Goal: Information Seeking & Learning: Learn about a topic

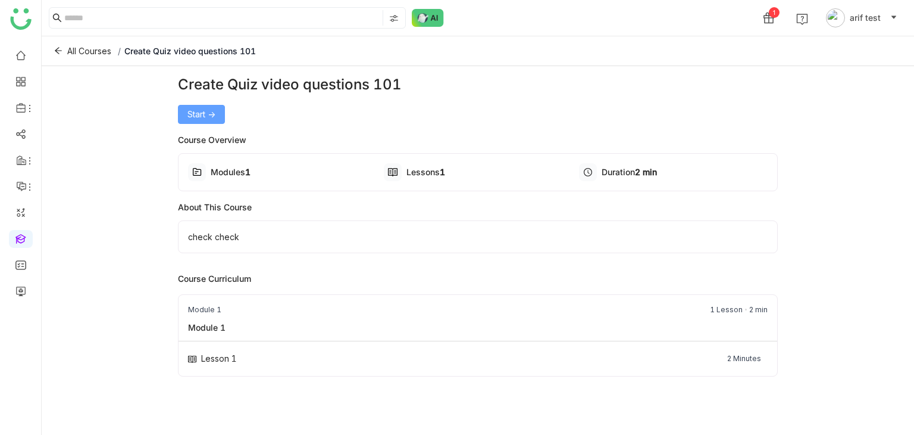
click at [217, 105] on button "Start ->" at bounding box center [201, 114] width 47 height 19
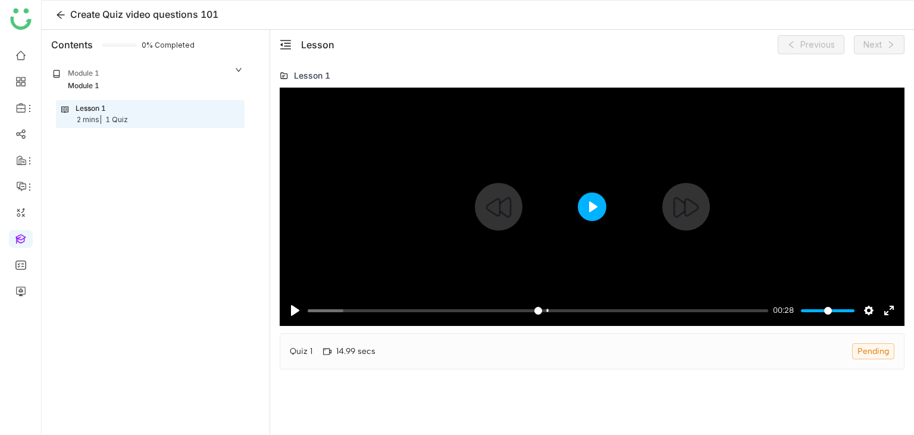
click at [591, 200] on button "Play" at bounding box center [592, 206] width 29 height 29
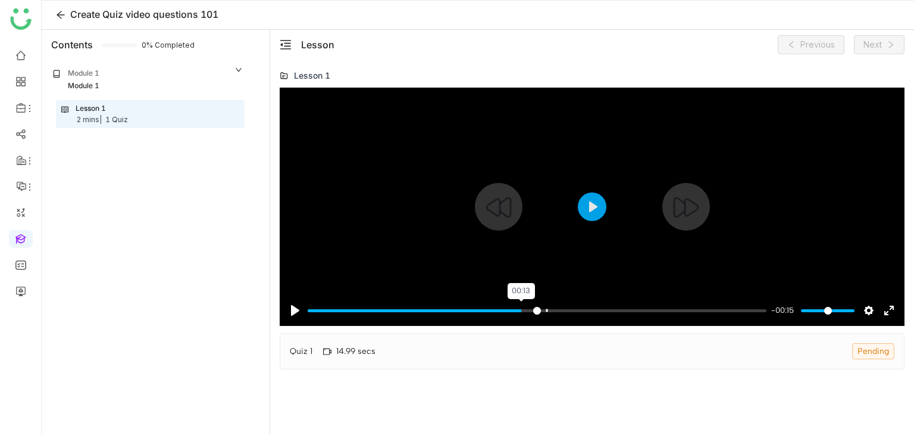
click at [520, 308] on input "Seek" at bounding box center [537, 310] width 459 height 11
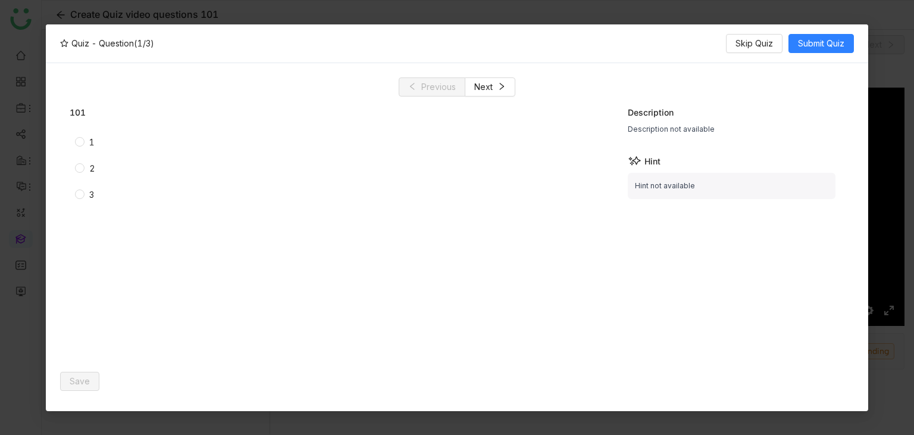
click at [106, 147] on label "1" at bounding box center [229, 142] width 308 height 13
click at [83, 382] on span "Save" at bounding box center [80, 380] width 20 height 13
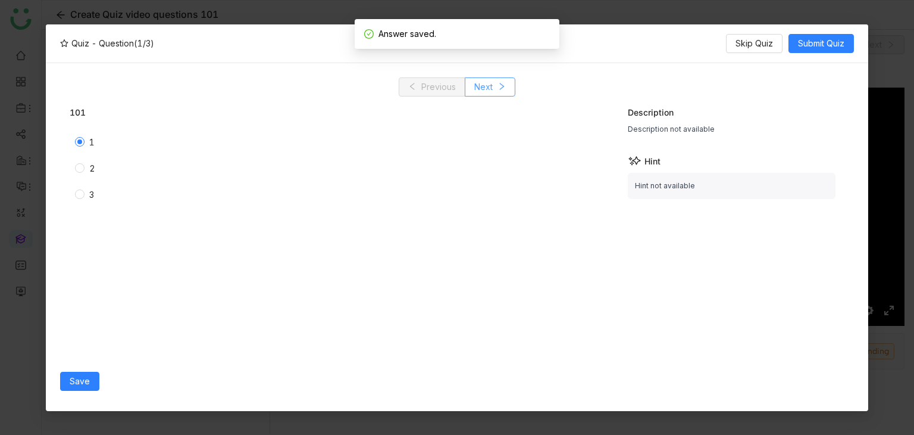
click at [482, 90] on span "Next" at bounding box center [483, 86] width 18 height 13
click at [83, 173] on label "2" at bounding box center [231, 168] width 313 height 13
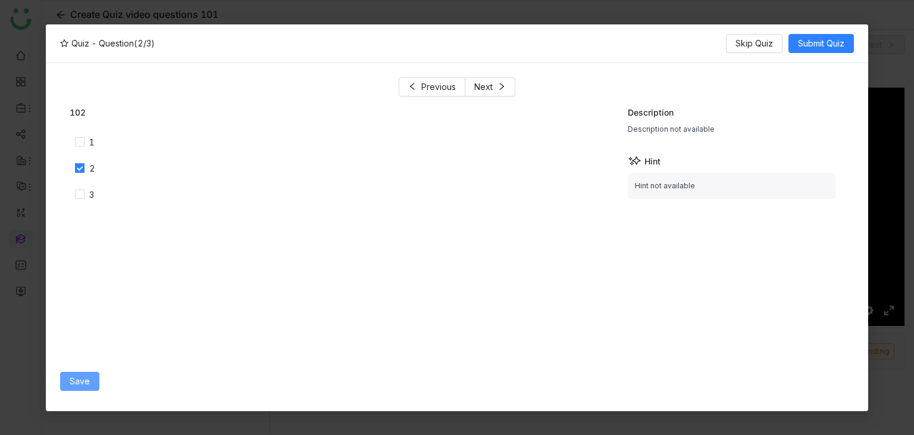
click at [85, 380] on span "Save" at bounding box center [80, 380] width 20 height 13
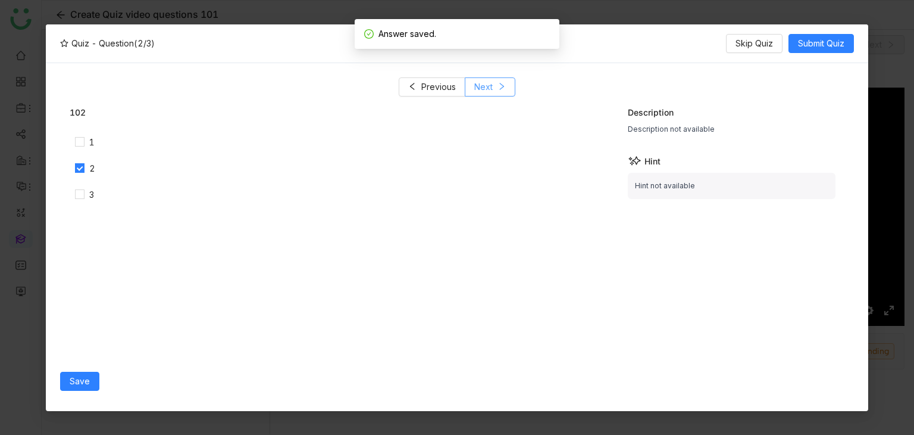
click at [477, 92] on span "Next" at bounding box center [483, 86] width 18 height 13
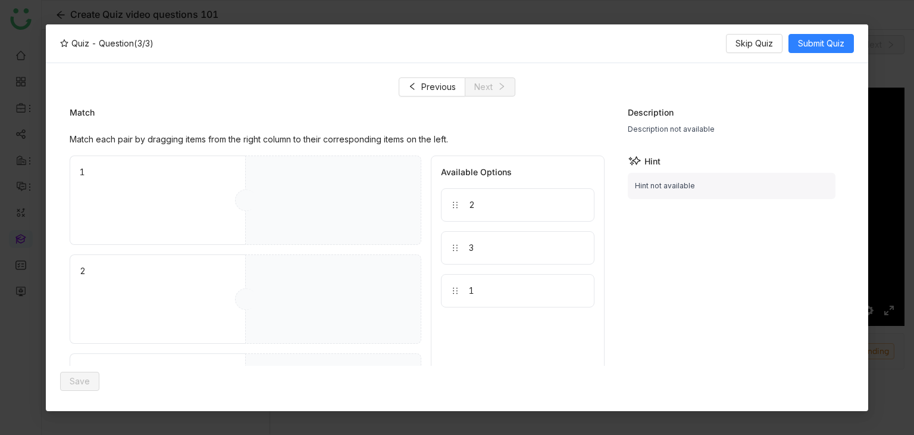
drag, startPoint x: 485, startPoint y: 200, endPoint x: 371, endPoint y: 301, distance: 151.8
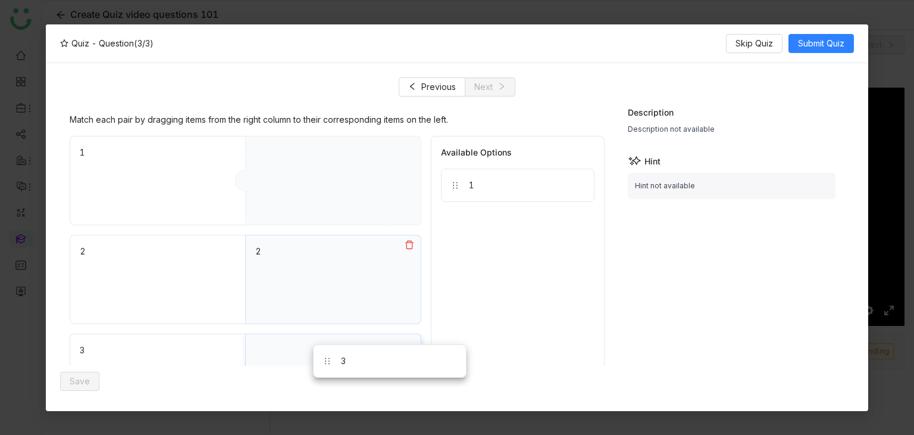
drag, startPoint x: 503, startPoint y: 201, endPoint x: 373, endPoint y: 359, distance: 204.8
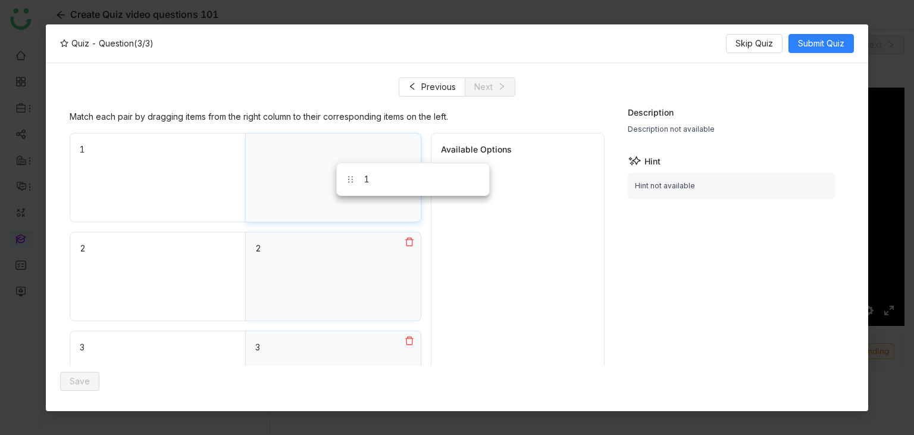
drag, startPoint x: 501, startPoint y: 170, endPoint x: 355, endPoint y: 160, distance: 146.2
click at [71, 371] on button "Save" at bounding box center [79, 380] width 39 height 19
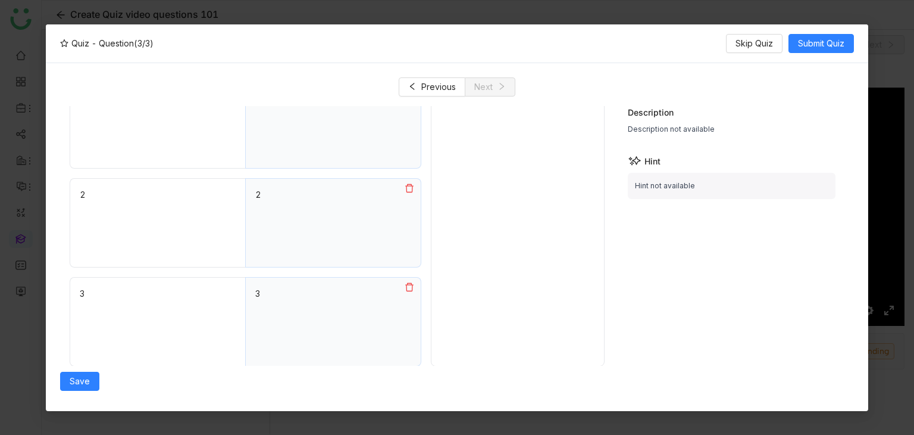
scroll to position [0, 0]
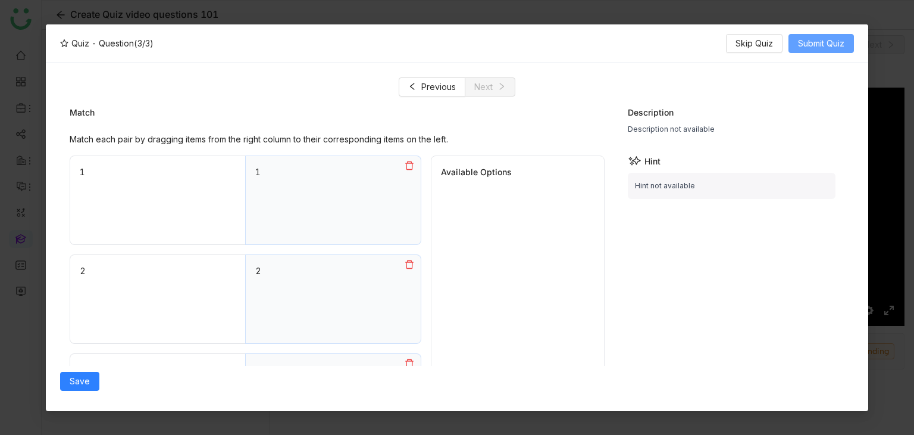
click at [839, 46] on span "Submit Quiz" at bounding box center [821, 43] width 46 height 13
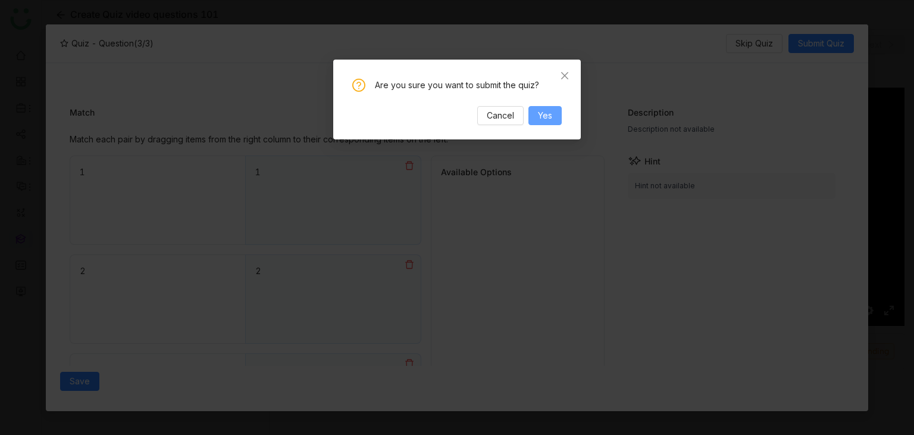
click at [549, 109] on span "Yes" at bounding box center [545, 115] width 14 height 13
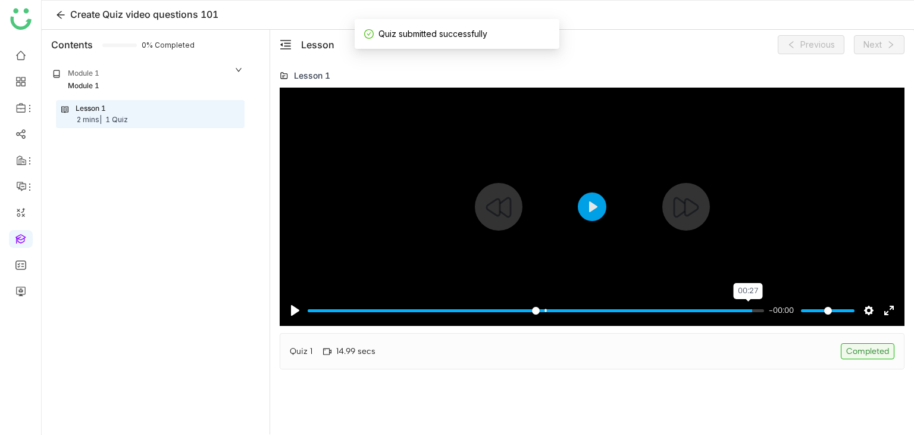
click at [751, 312] on input "Seek" at bounding box center [536, 310] width 457 height 11
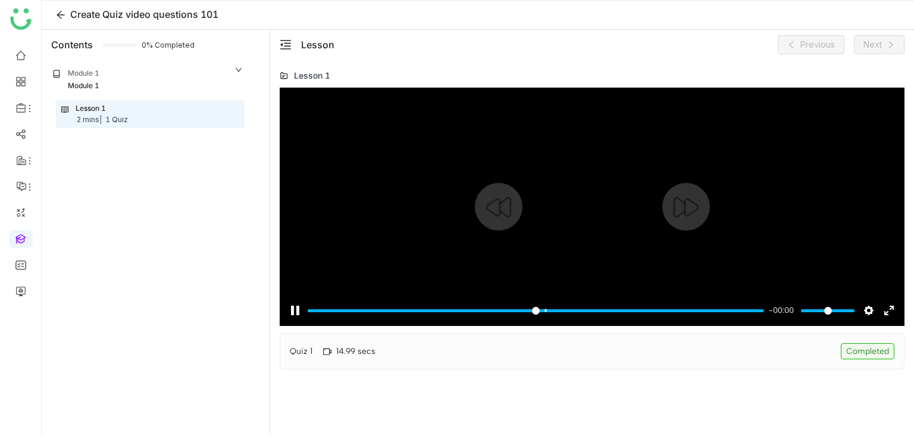
type input "***"
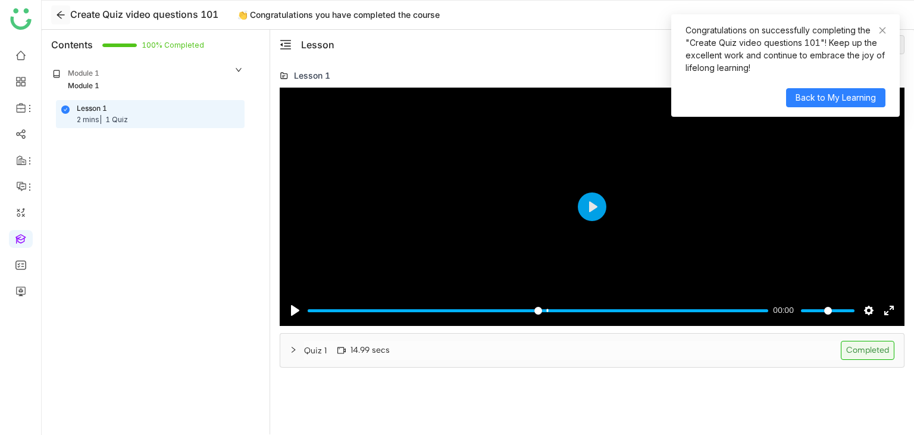
click at [63, 10] on icon at bounding box center [61, 15] width 10 height 10
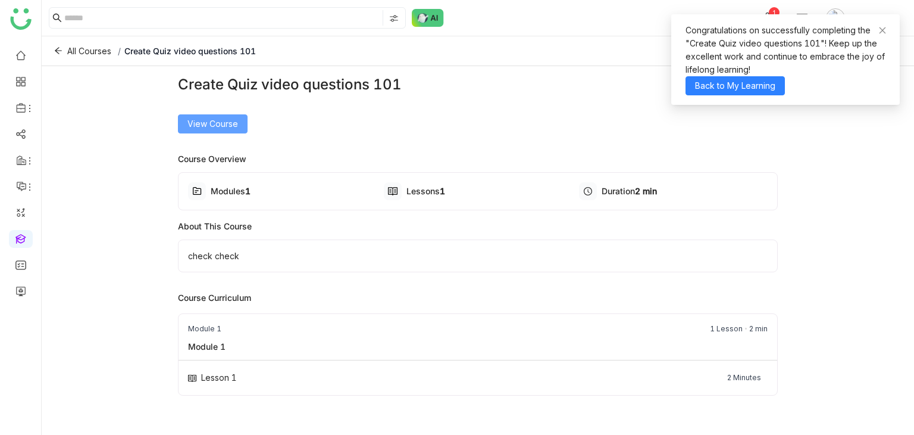
click at [238, 120] on button "View Course" at bounding box center [213, 123] width 70 height 19
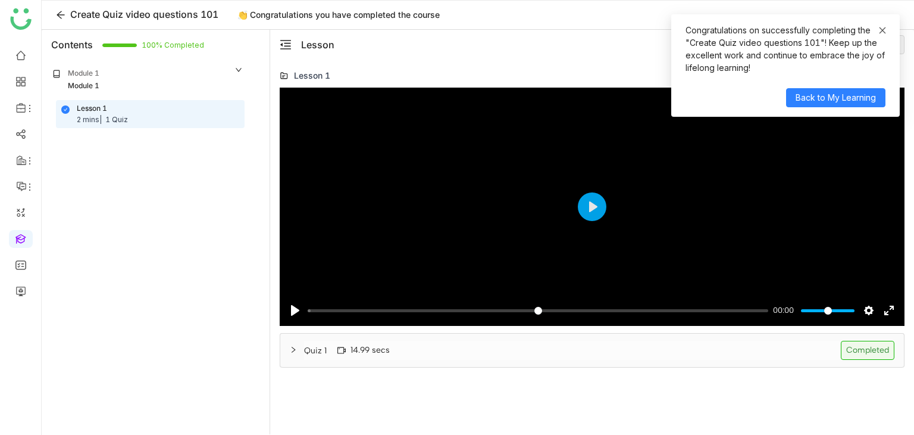
click at [881, 26] on span at bounding box center [883, 30] width 8 height 10
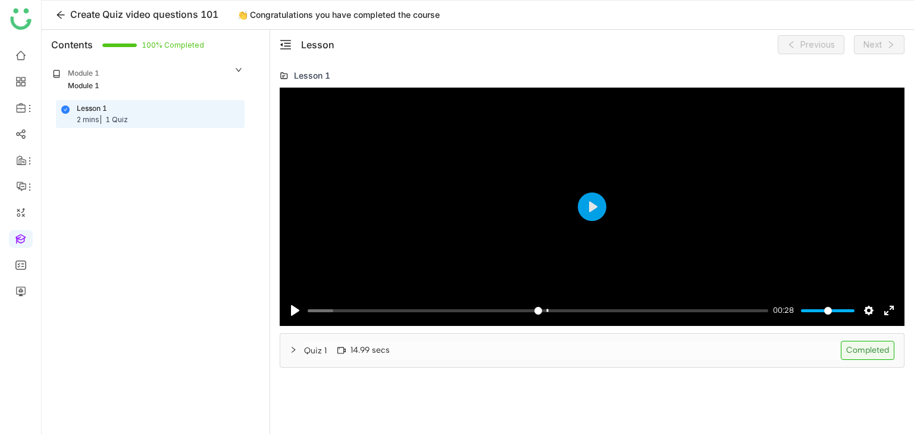
click at [591, 353] on div "Quiz 1 14.99 secs Completed" at bounding box center [599, 350] width 591 height 19
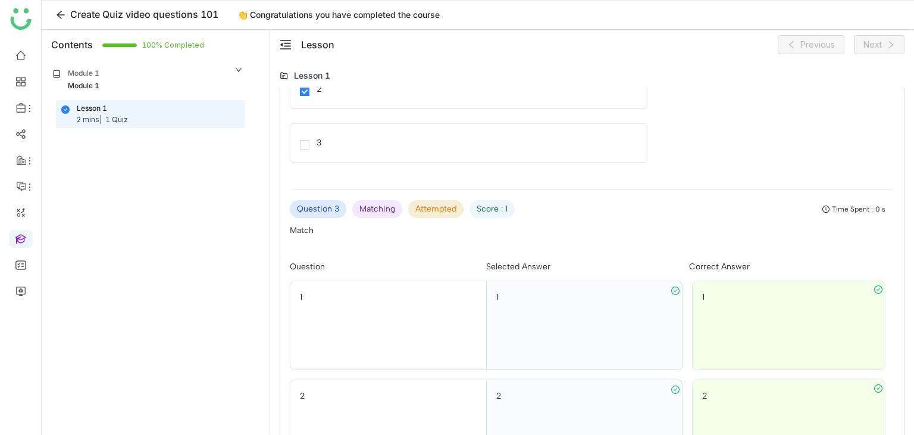
scroll to position [797, 0]
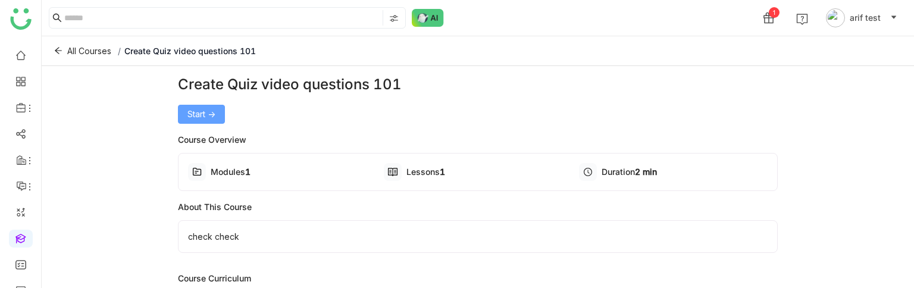
click at [205, 108] on span "Start ->" at bounding box center [202, 114] width 28 height 13
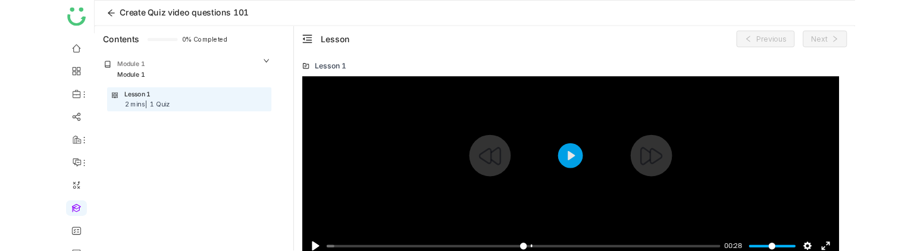
scroll to position [31, 0]
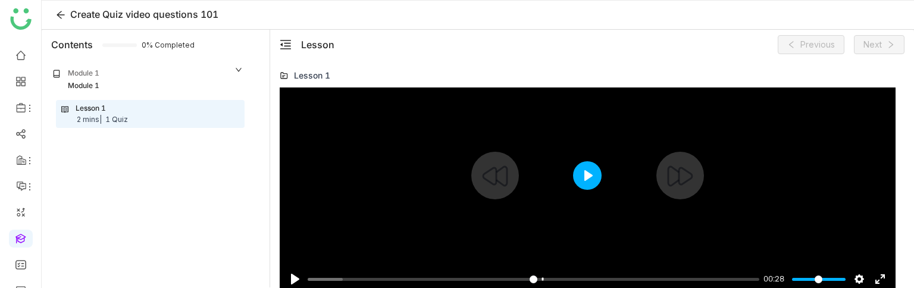
click at [581, 177] on button "Play" at bounding box center [587, 175] width 29 height 29
click at [512, 278] on input "Seek" at bounding box center [532, 279] width 448 height 11
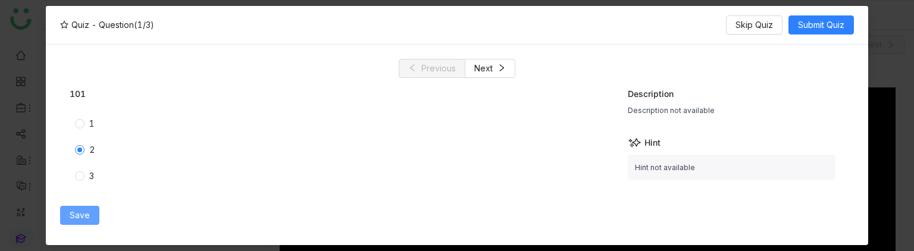
click at [89, 216] on button "Save" at bounding box center [79, 215] width 39 height 19
click at [68, 218] on button "Save" at bounding box center [79, 215] width 39 height 19
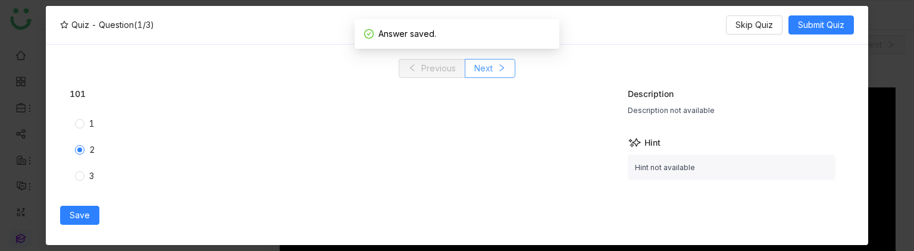
click at [509, 70] on button "Next" at bounding box center [490, 68] width 51 height 19
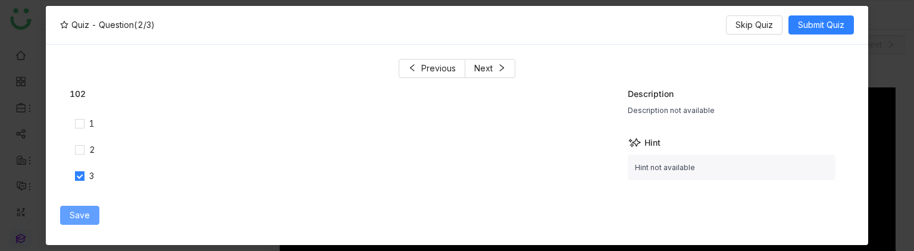
click at [92, 211] on button "Save" at bounding box center [79, 215] width 39 height 19
click at [505, 63] on button "Next" at bounding box center [490, 68] width 51 height 19
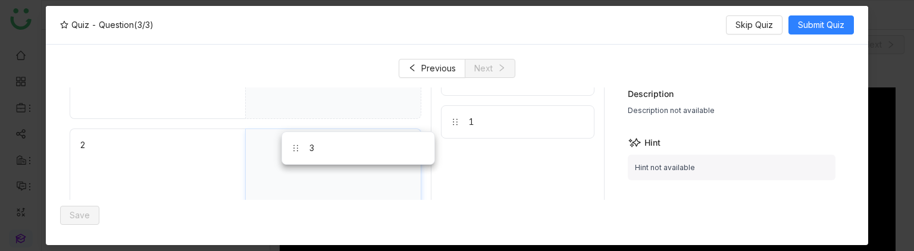
drag, startPoint x: 487, startPoint y: 124, endPoint x: 327, endPoint y: 152, distance: 162.6
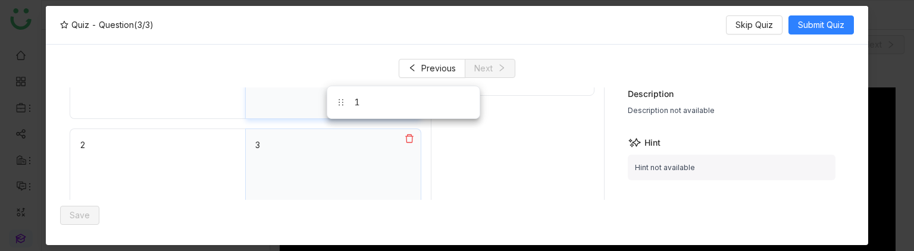
drag, startPoint x: 472, startPoint y: 121, endPoint x: 358, endPoint y: 102, distance: 115.3
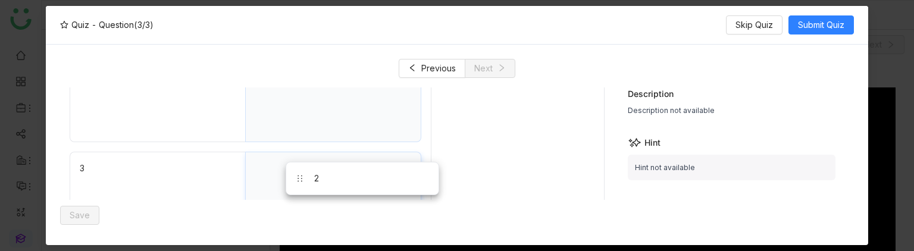
scroll to position [196, 0]
drag, startPoint x: 476, startPoint y: 132, endPoint x: 312, endPoint y: 177, distance: 170.4
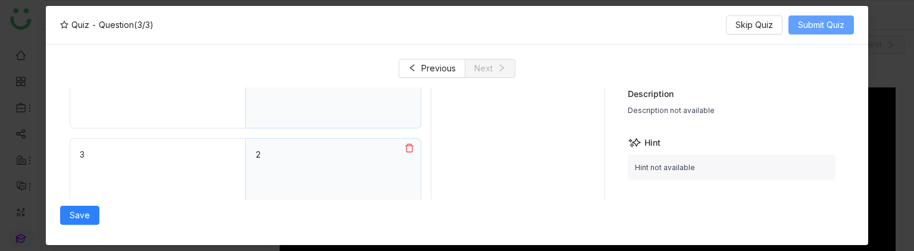
click at [846, 27] on button "Submit Quiz" at bounding box center [821, 24] width 65 height 19
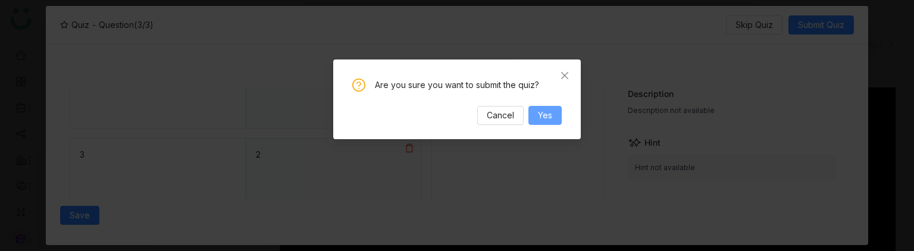
click at [560, 115] on button "Yes" at bounding box center [545, 115] width 33 height 19
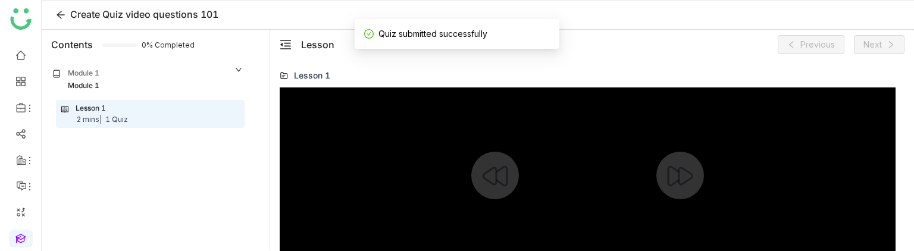
scroll to position [123, 0]
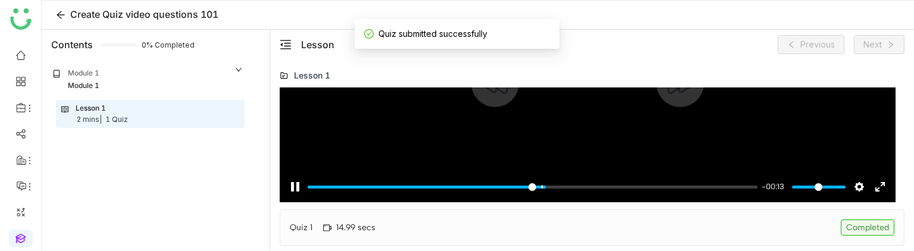
click at [560, 115] on div at bounding box center [588, 83] width 616 height 238
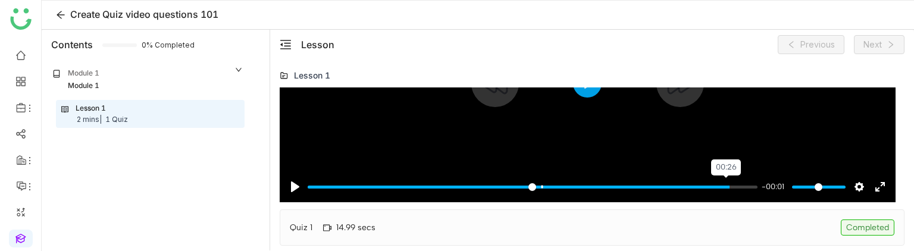
click at [726, 185] on input "Seek" at bounding box center [533, 187] width 450 height 11
click at [633, 131] on div at bounding box center [588, 83] width 616 height 238
type input "***"
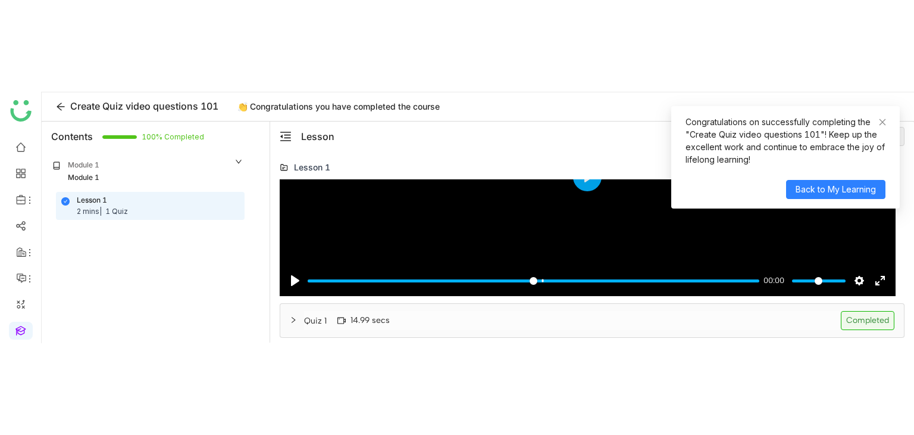
scroll to position [0, 0]
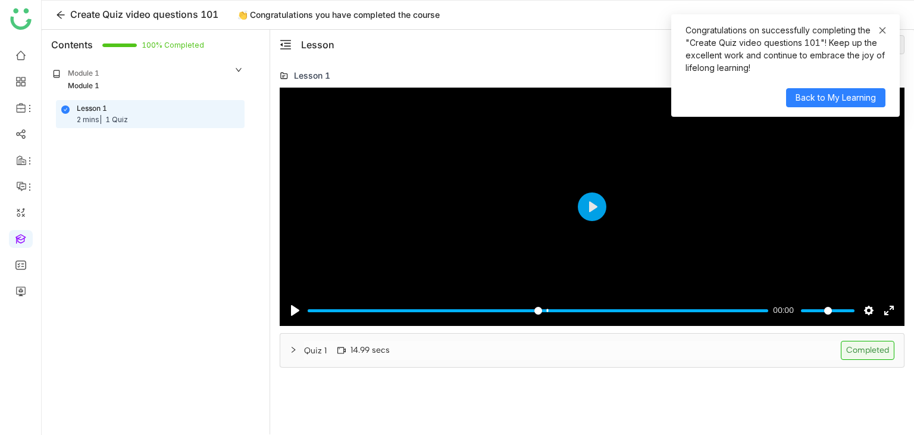
click at [882, 28] on icon at bounding box center [883, 30] width 8 height 8
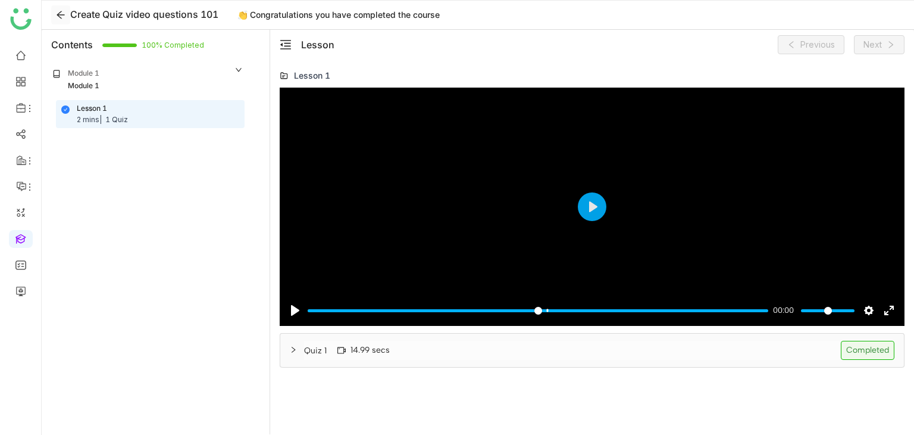
click at [62, 13] on icon at bounding box center [61, 15] width 10 height 10
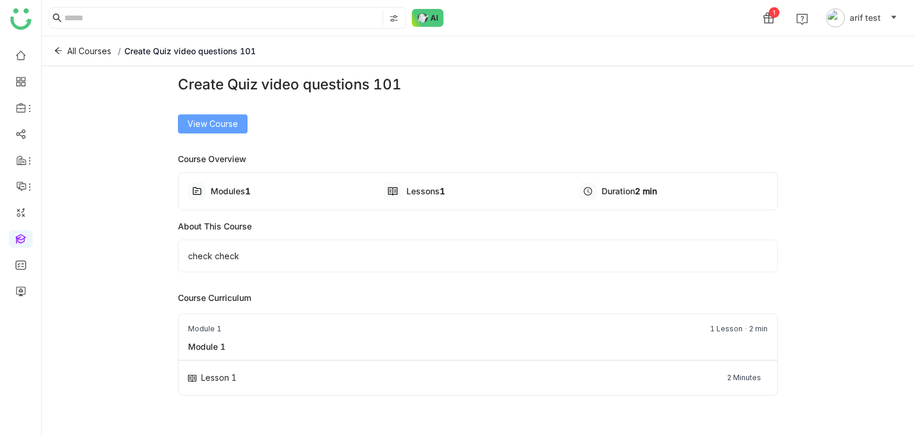
click at [230, 121] on span "View Course" at bounding box center [213, 123] width 51 height 13
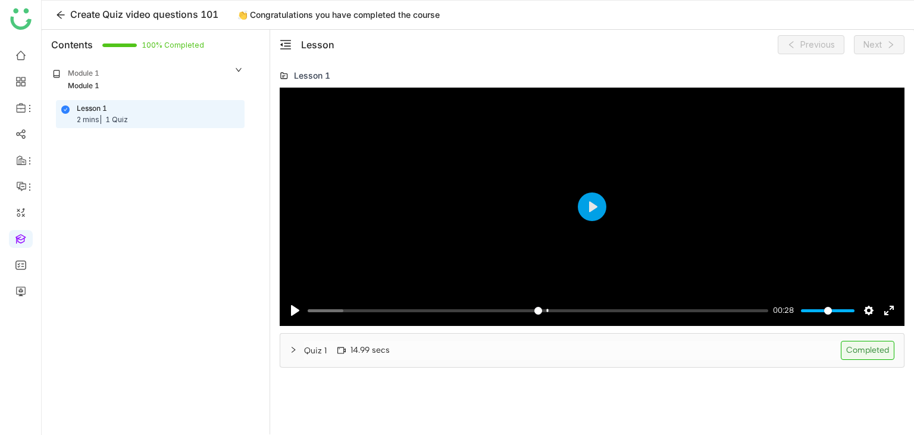
click at [687, 351] on div "Quiz 1 14.99 secs Completed" at bounding box center [599, 350] width 591 height 19
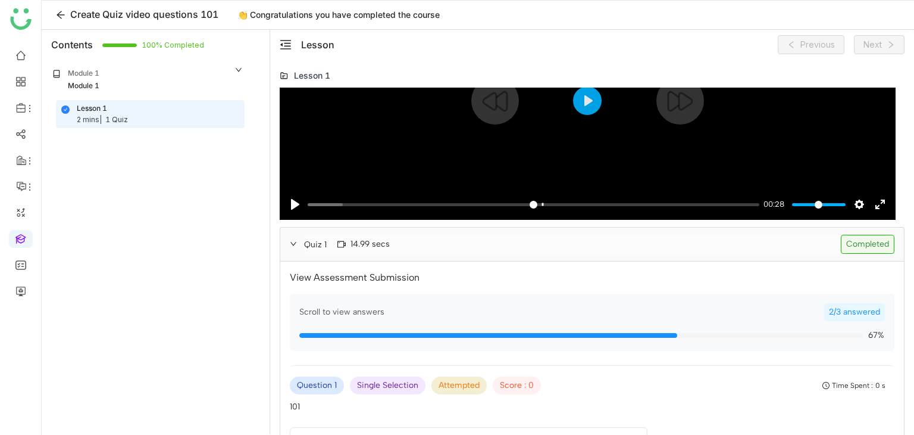
scroll to position [107, 0]
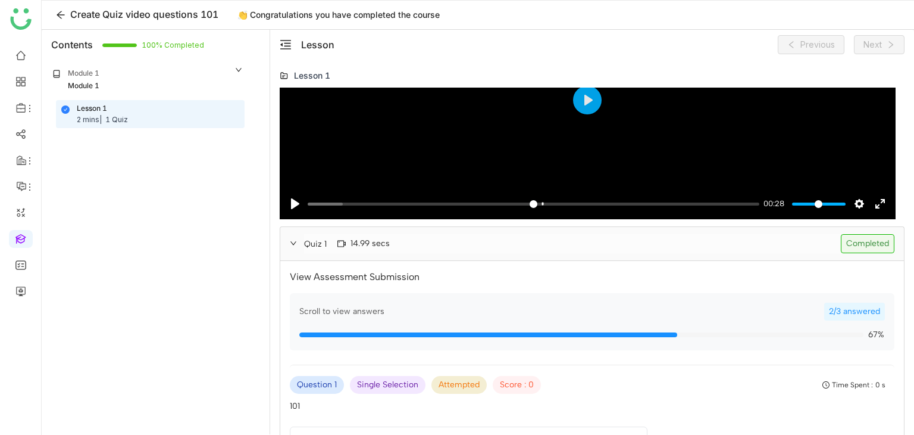
click at [668, 310] on div "Scroll to view answers" at bounding box center [561, 311] width 525 height 13
click at [683, 248] on div "Quiz 1 14.99 secs Completed" at bounding box center [599, 243] width 591 height 19
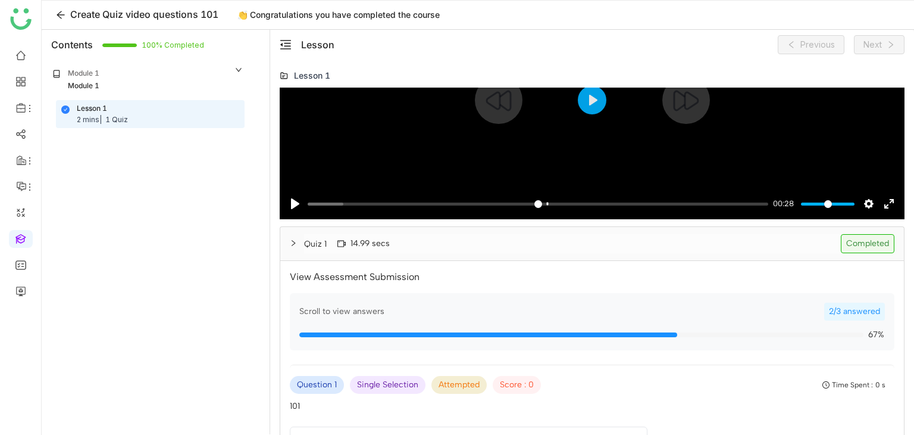
scroll to position [0, 0]
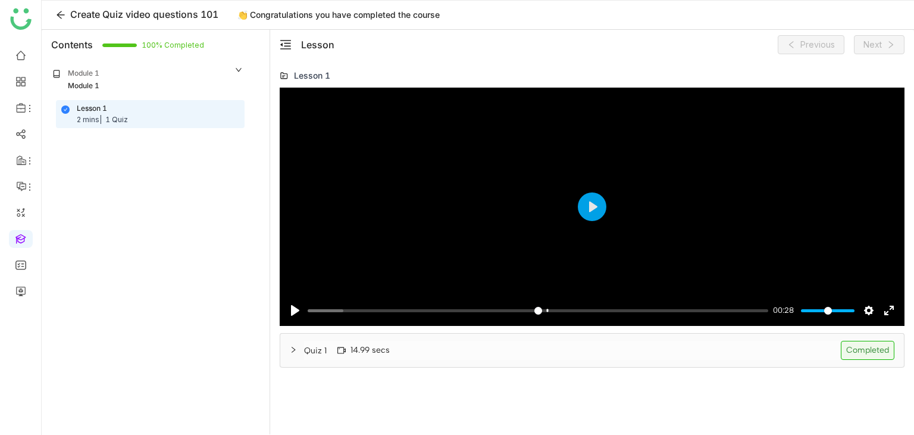
click at [558, 353] on div "Quiz 1 14.99 secs Completed" at bounding box center [599, 350] width 591 height 19
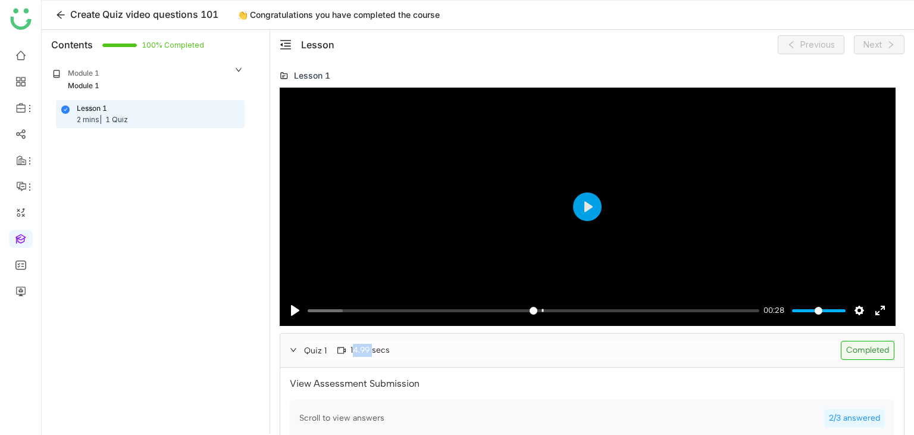
click at [558, 353] on div "Quiz 1 14.99 secs Completed" at bounding box center [599, 350] width 591 height 19
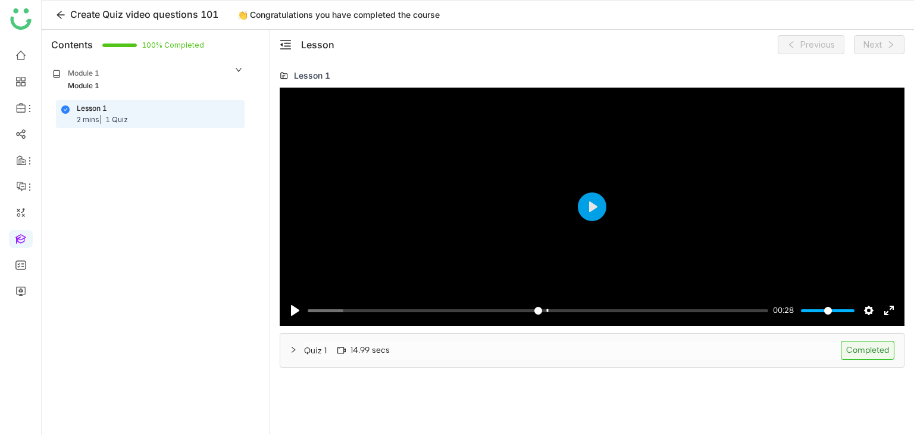
click at [195, 292] on div "Module 1 Module 1 Lesson 1 2 mins | 1 Quiz" at bounding box center [156, 247] width 228 height 374
click at [428, 342] on div "Quiz 1 14.99 secs Completed" at bounding box center [599, 350] width 591 height 19
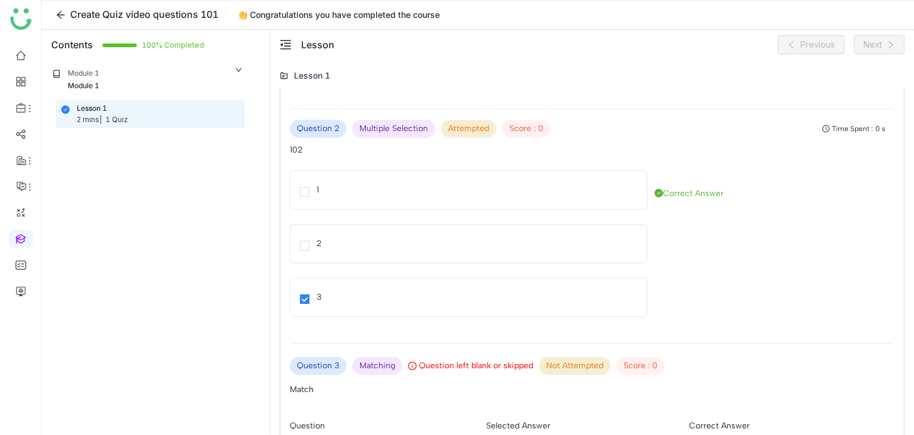
scroll to position [637, 0]
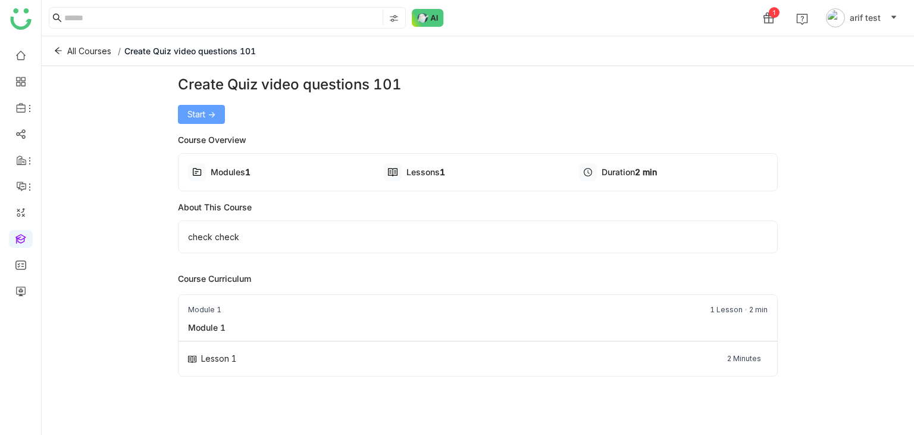
click at [198, 110] on span "Start ->" at bounding box center [202, 114] width 28 height 13
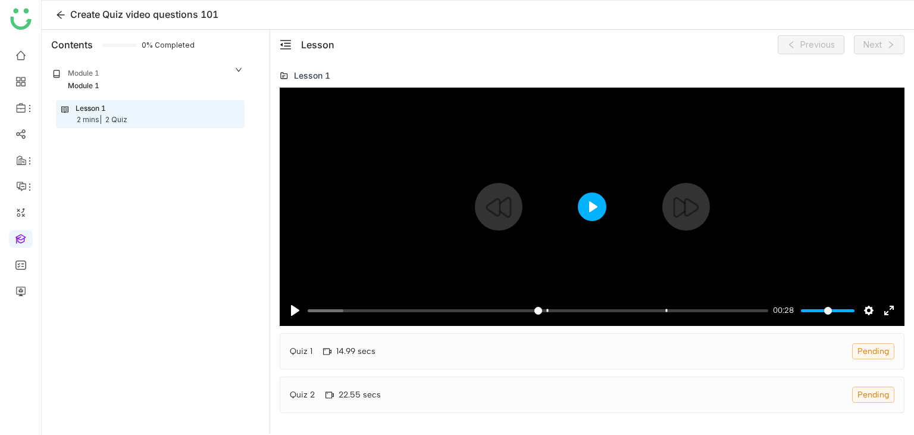
click at [600, 195] on button "Play" at bounding box center [592, 206] width 29 height 29
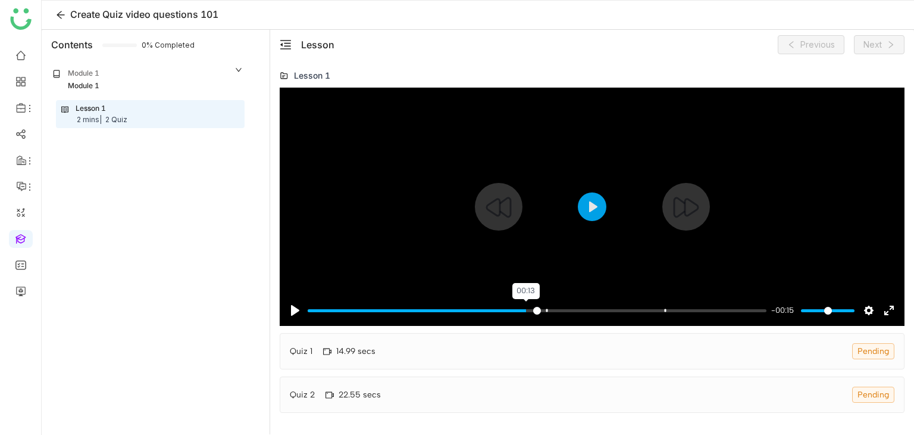
click at [525, 311] on input "Seek" at bounding box center [537, 310] width 459 height 11
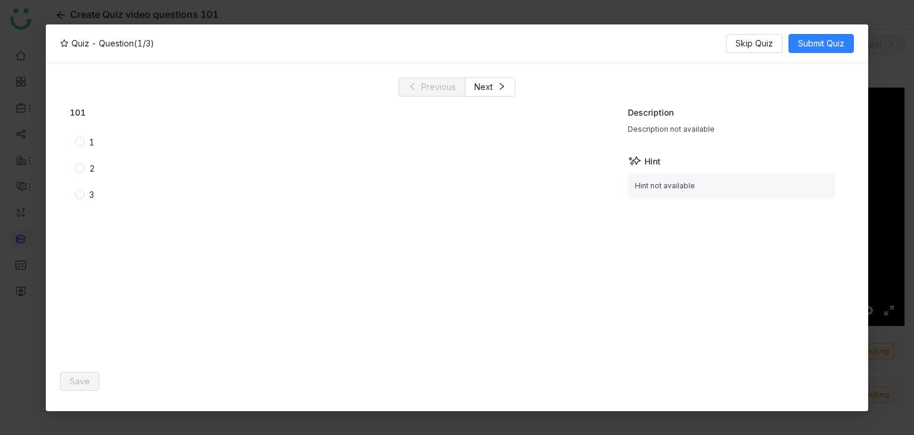
click at [93, 138] on div "1" at bounding box center [91, 142] width 5 height 13
click at [494, 88] on button "Next" at bounding box center [490, 86] width 51 height 19
click at [90, 144] on div "1" at bounding box center [91, 142] width 5 height 13
click at [498, 83] on icon at bounding box center [502, 86] width 8 height 8
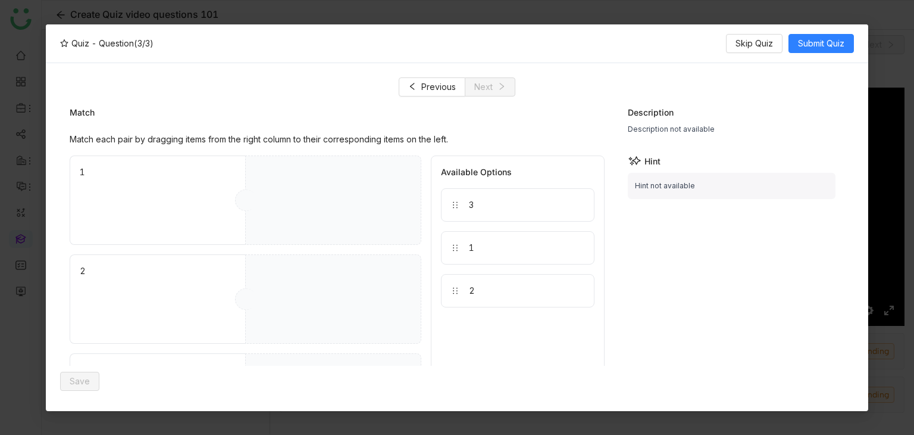
drag, startPoint x: 479, startPoint y: 232, endPoint x: 454, endPoint y: 266, distance: 42.5
click at [433, 279] on div "Available Options 3 1 2" at bounding box center [518, 298] width 174 height 287
click at [335, 179] on div "1" at bounding box center [333, 199] width 176 height 89
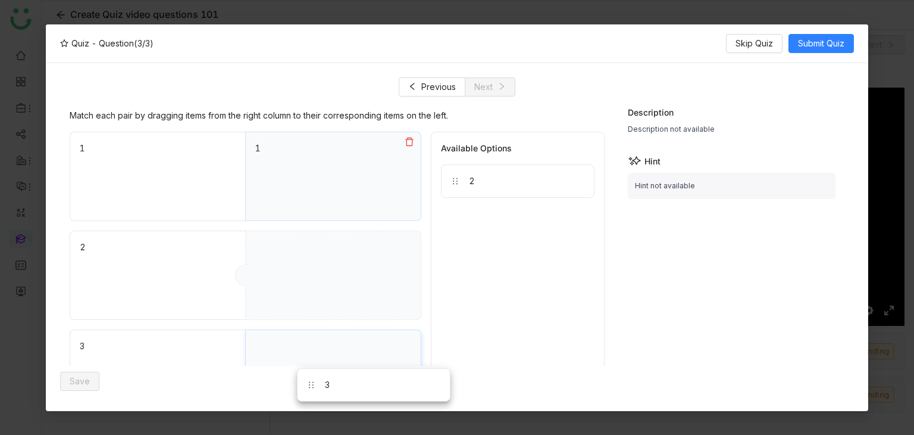
scroll to position [53, 0]
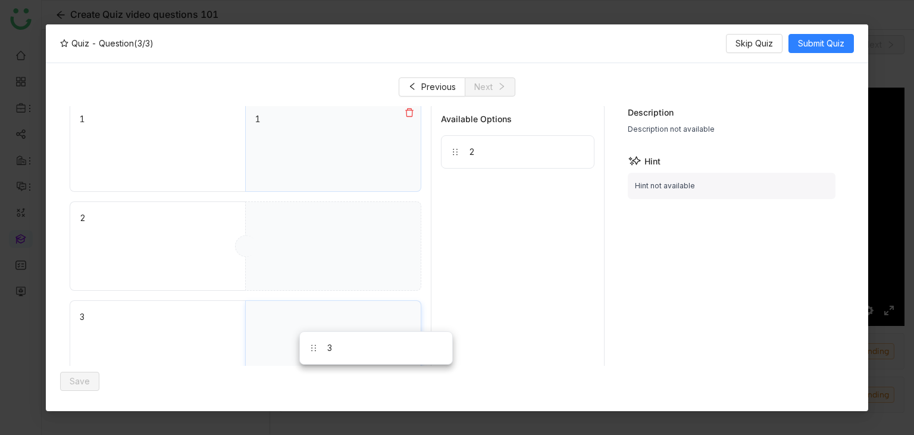
drag, startPoint x: 466, startPoint y: 196, endPoint x: 325, endPoint y: 339, distance: 200.8
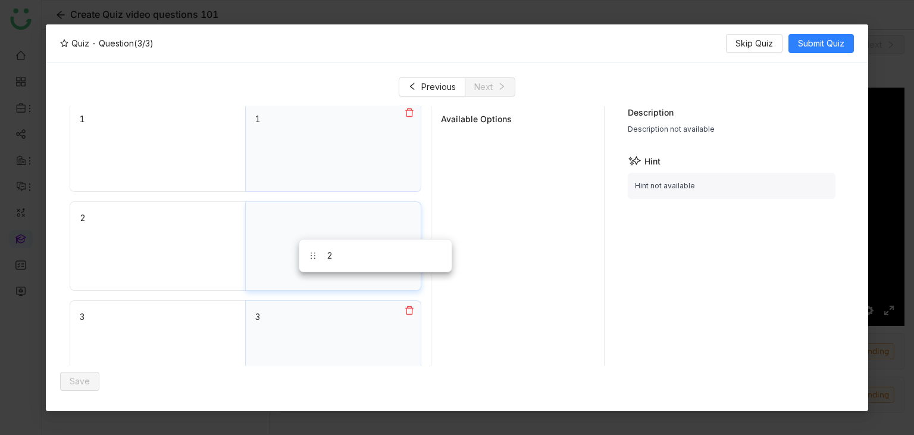
drag, startPoint x: 464, startPoint y: 163, endPoint x: 529, endPoint y: 189, distance: 70.5
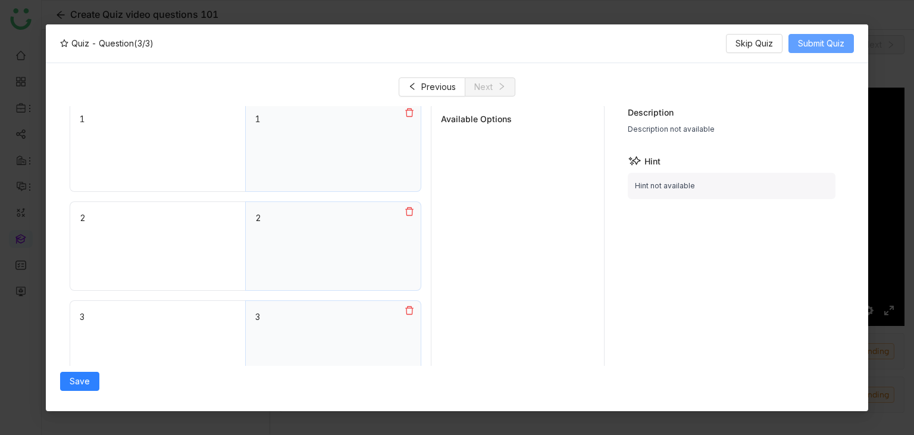
click at [829, 43] on span "Submit Quiz" at bounding box center [821, 43] width 46 height 13
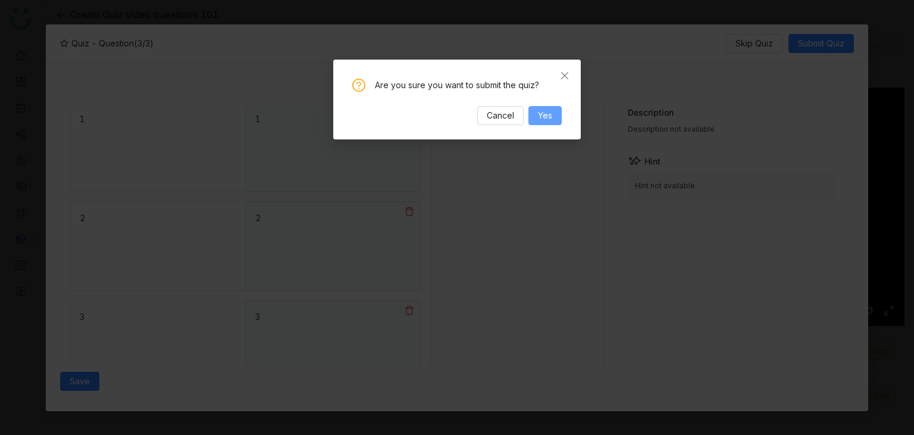
click at [552, 106] on button "Yes" at bounding box center [545, 115] width 33 height 19
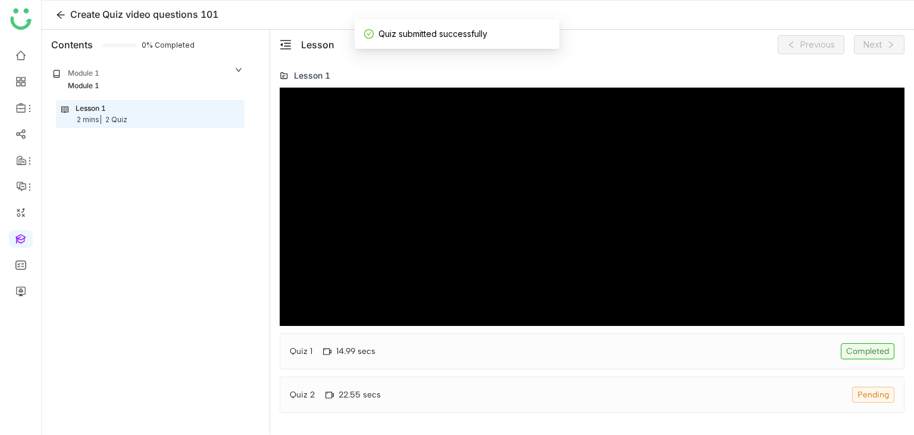
scroll to position [0, 0]
click at [524, 395] on div "Quiz 2 22.55 secs Pending" at bounding box center [592, 394] width 625 height 36
click at [597, 357] on div "Quiz 1 14.99 secs Completed" at bounding box center [592, 351] width 625 height 36
click at [547, 380] on div "Quiz 2 22.55 secs Pending" at bounding box center [592, 394] width 625 height 36
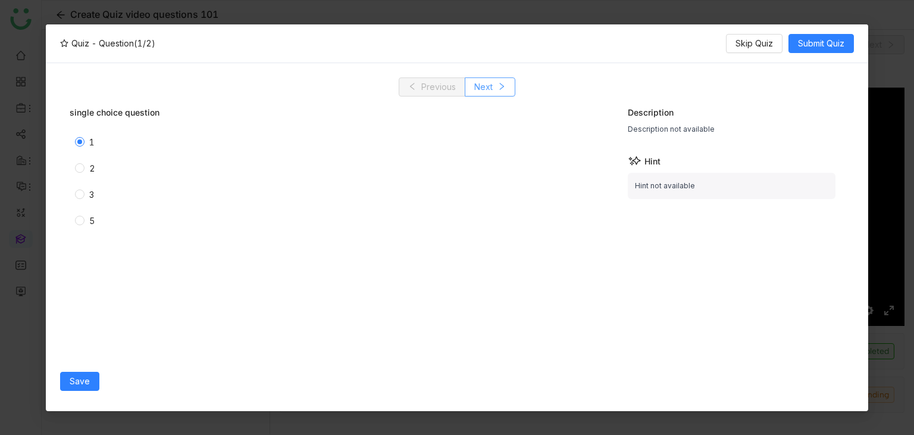
click at [508, 90] on button "Next" at bounding box center [490, 86] width 51 height 19
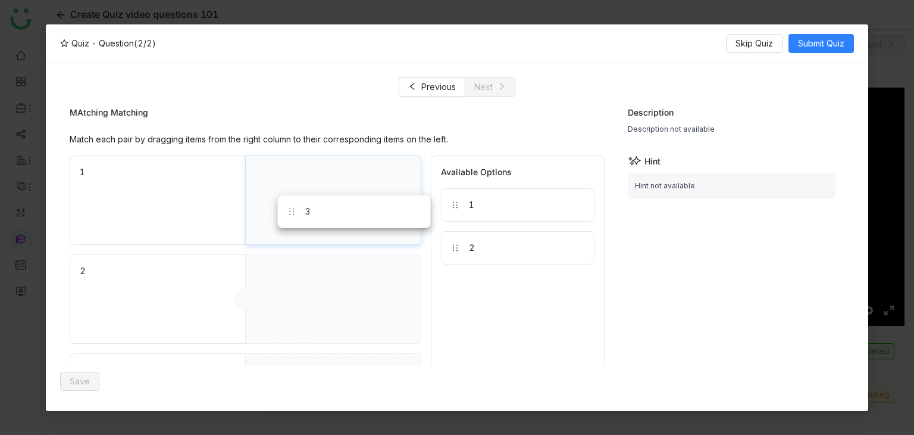
drag, startPoint x: 358, startPoint y: 208, endPoint x: 348, endPoint y: 203, distance: 11.7
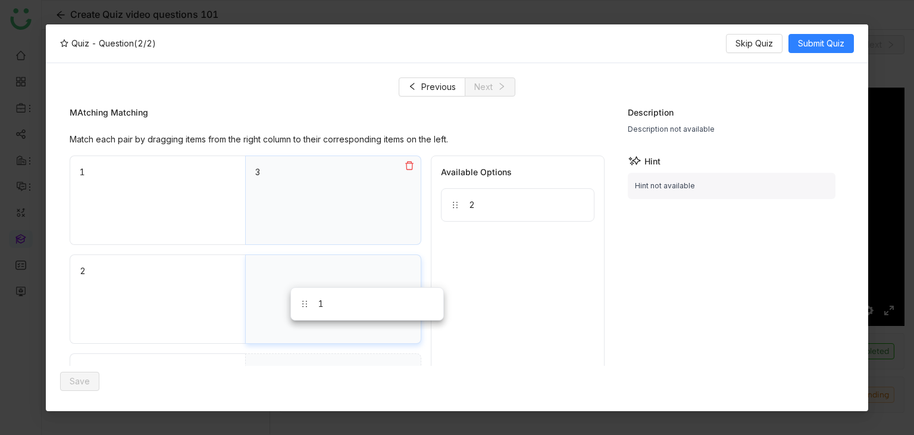
drag, startPoint x: 497, startPoint y: 211, endPoint x: 336, endPoint y: 324, distance: 196.6
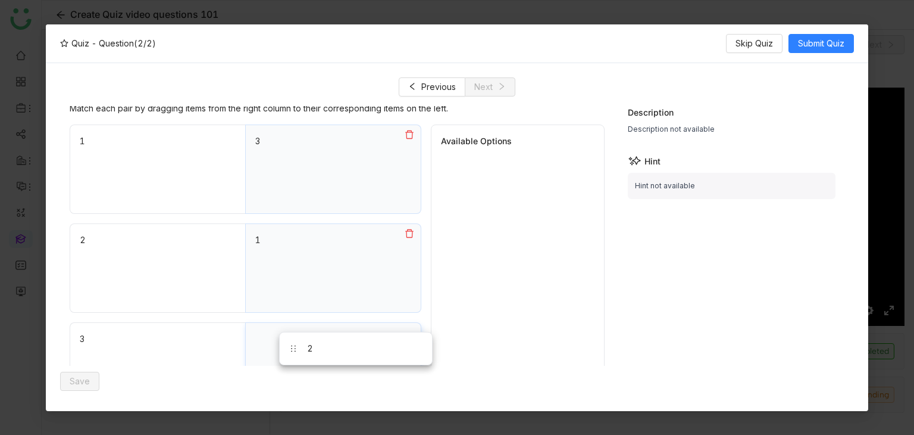
scroll to position [33, 0]
drag, startPoint x: 491, startPoint y: 205, endPoint x: 332, endPoint y: 345, distance: 211.7
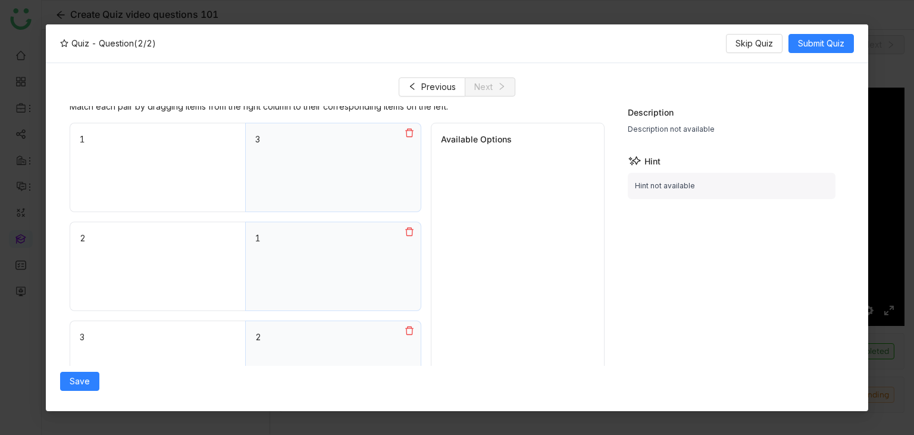
click at [822, 58] on div "Quiz - Question (2/2) Skip Quiz Submit Quiz" at bounding box center [457, 43] width 823 height 39
click at [840, 39] on span "Submit Quiz" at bounding box center [821, 43] width 46 height 13
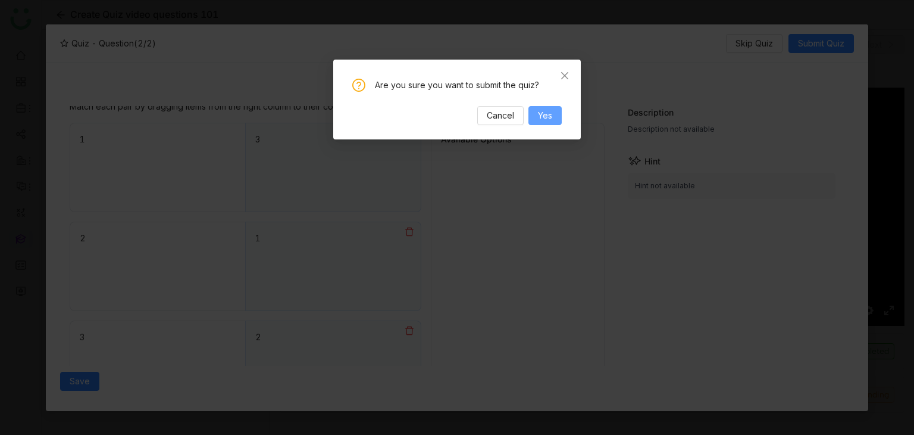
click at [554, 108] on button "Yes" at bounding box center [545, 115] width 33 height 19
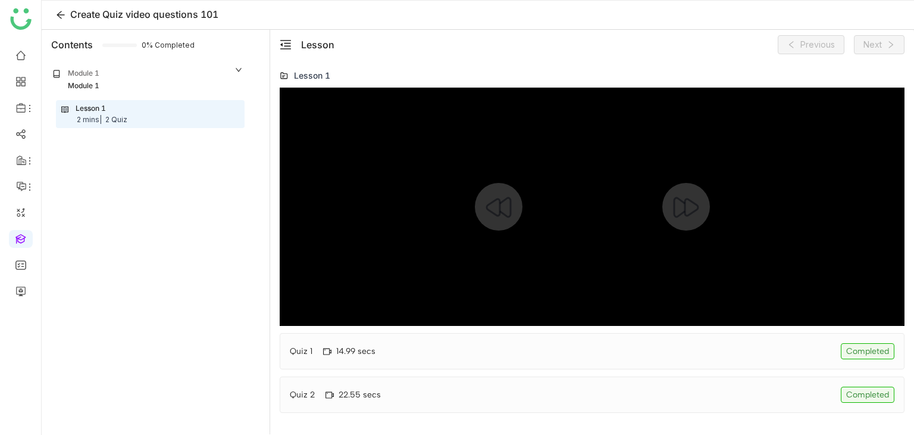
type input "***"
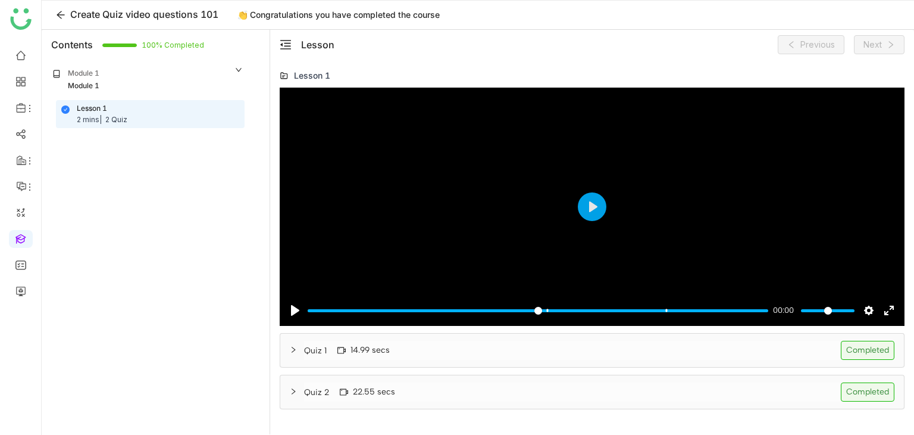
click at [511, 396] on div "Quiz 2 22.55 secs Completed" at bounding box center [599, 391] width 591 height 19
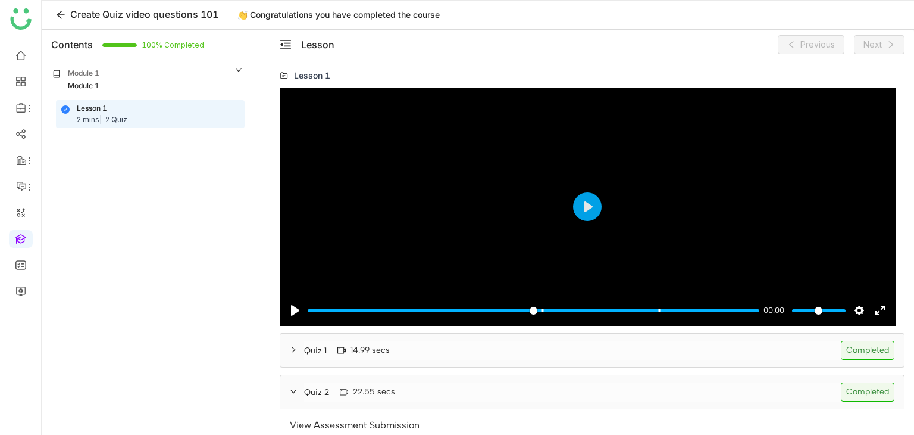
click at [511, 396] on div "Quiz 2 22.55 secs Completed" at bounding box center [599, 391] width 591 height 19
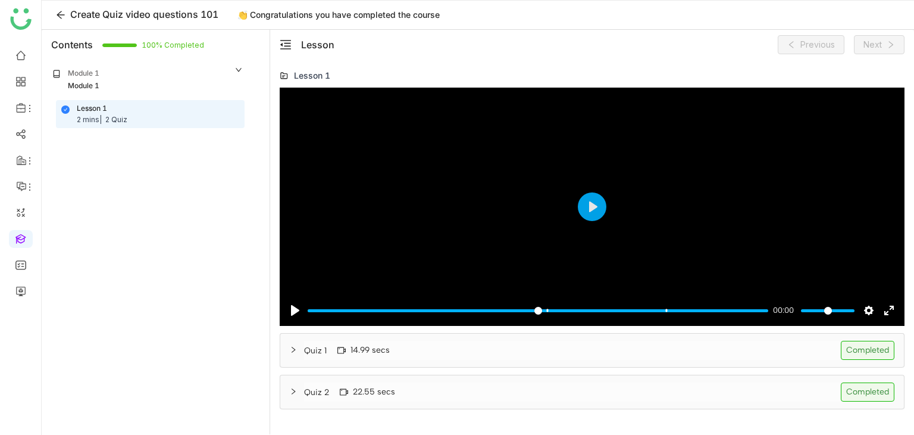
click at [512, 395] on div "Quiz 2 22.55 secs Completed" at bounding box center [599, 391] width 591 height 19
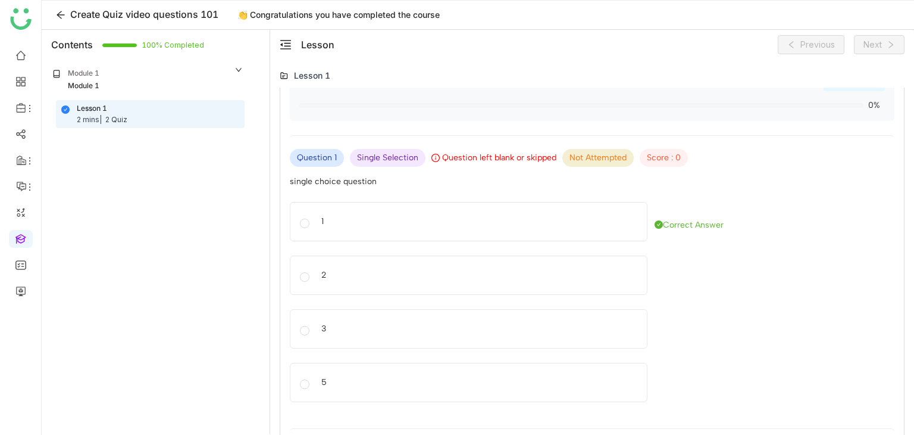
scroll to position [63, 0]
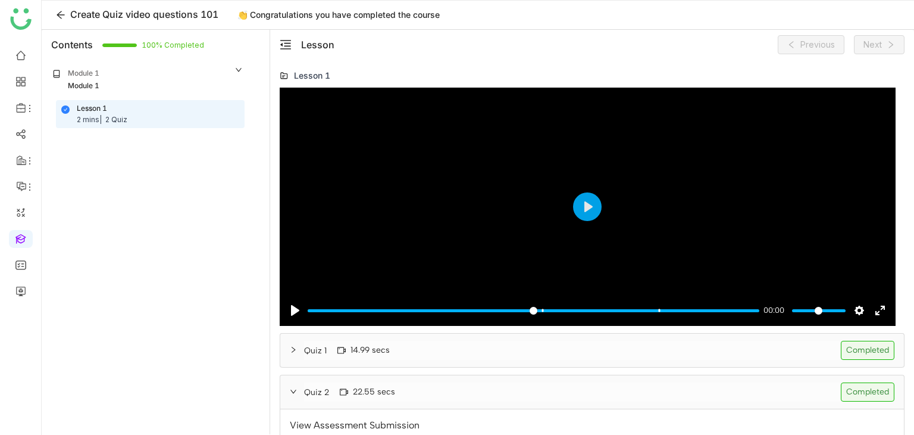
click at [522, 397] on div "Quiz 2 22.55 secs Completed" at bounding box center [599, 391] width 591 height 19
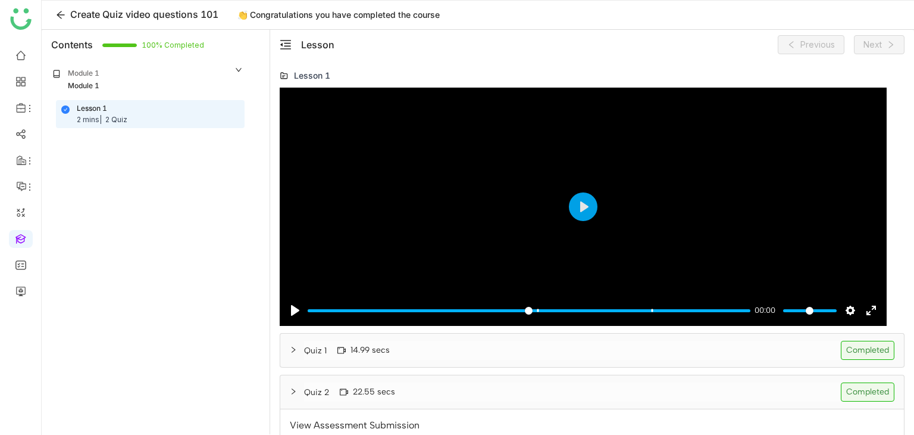
scroll to position [0, 0]
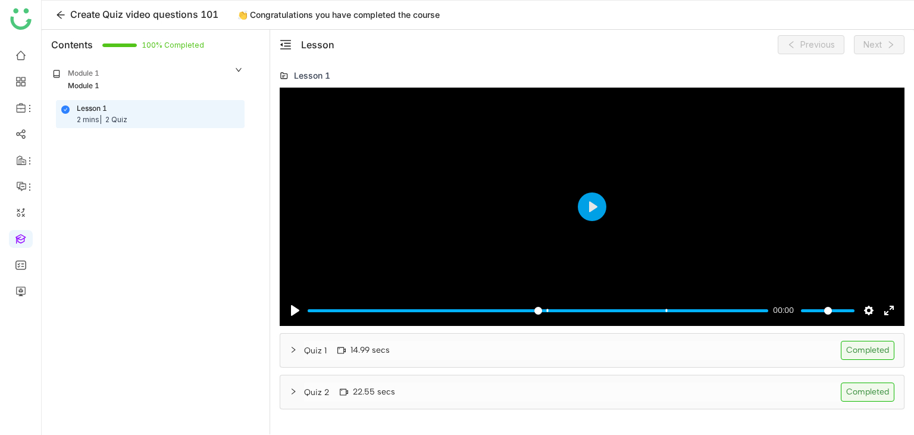
click at [530, 342] on div "Quiz 1 14.99 secs Completed" at bounding box center [599, 350] width 591 height 19
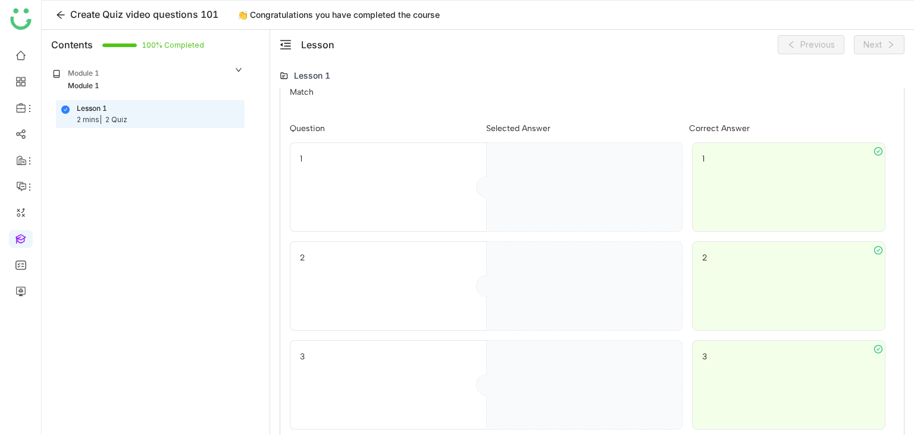
scroll to position [964, 0]
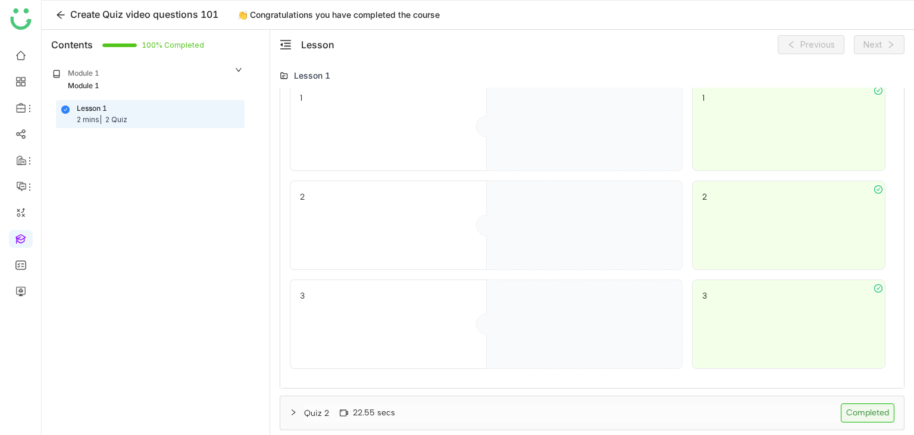
click at [541, 425] on div "Quiz 2 22.55 secs Completed" at bounding box center [592, 412] width 624 height 33
click at [550, 420] on div "Quiz 2 22.55 secs Completed" at bounding box center [599, 412] width 591 height 19
click at [550, 417] on div "Quiz 2 22.55 secs Completed" at bounding box center [599, 412] width 591 height 19
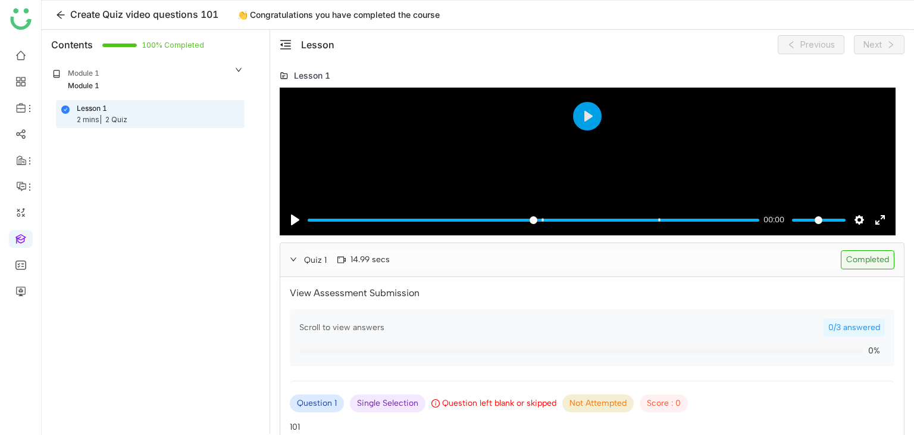
scroll to position [0, 0]
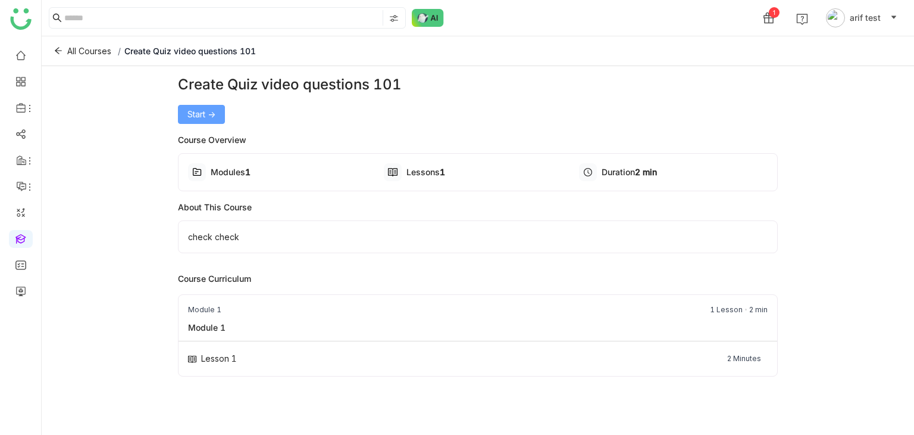
click at [205, 111] on span "Start ->" at bounding box center [202, 114] width 28 height 13
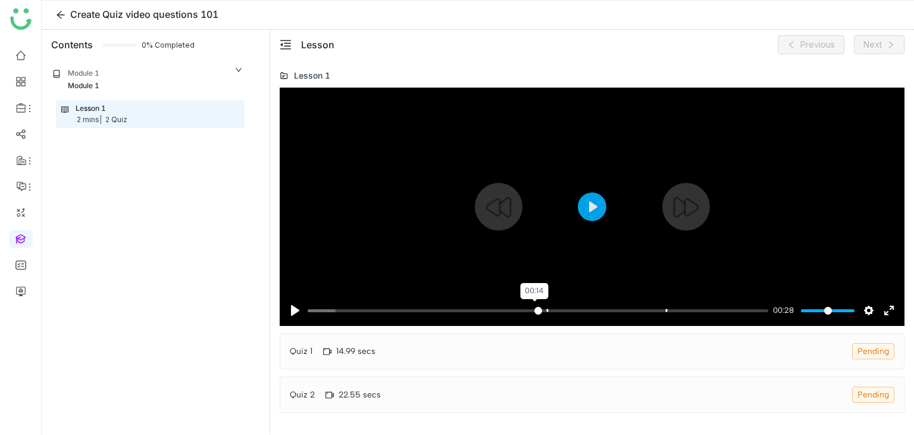
click at [534, 311] on input "Seek" at bounding box center [538, 310] width 461 height 11
click at [596, 236] on div at bounding box center [592, 207] width 625 height 238
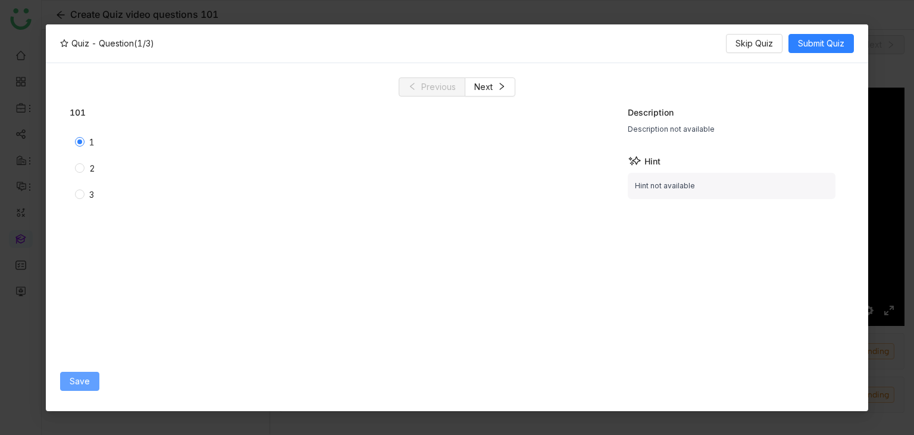
click at [83, 374] on span "Save" at bounding box center [80, 380] width 20 height 13
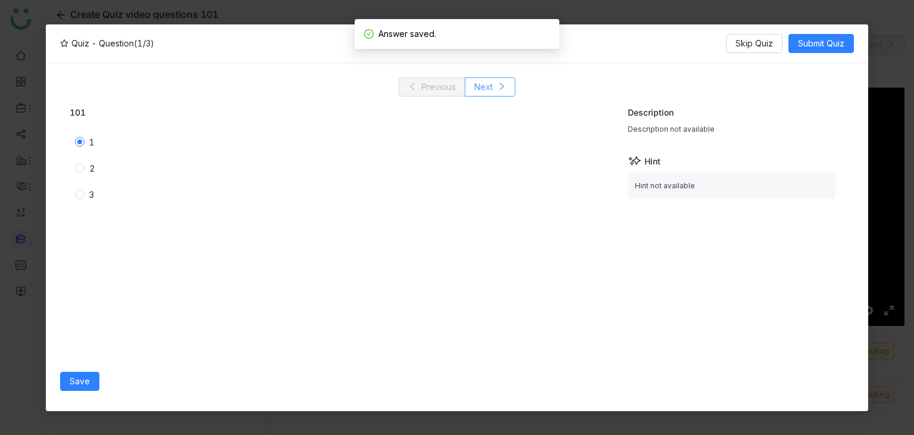
click at [507, 86] on button "Next" at bounding box center [490, 86] width 51 height 19
click at [82, 174] on div "2" at bounding box center [230, 168] width 321 height 19
click at [81, 384] on span "Save" at bounding box center [80, 380] width 20 height 13
click at [502, 85] on icon at bounding box center [502, 86] width 8 height 8
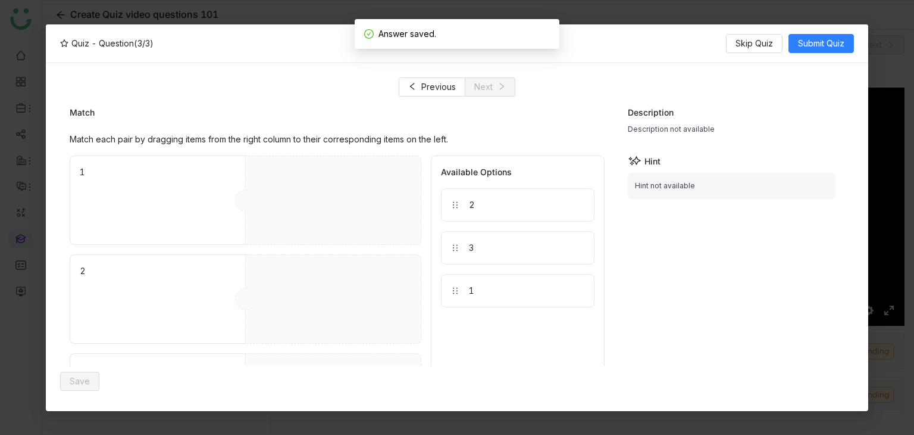
drag, startPoint x: 532, startPoint y: 248, endPoint x: 326, endPoint y: 296, distance: 212.1
drag, startPoint x: 477, startPoint y: 193, endPoint x: 341, endPoint y: 199, distance: 136.5
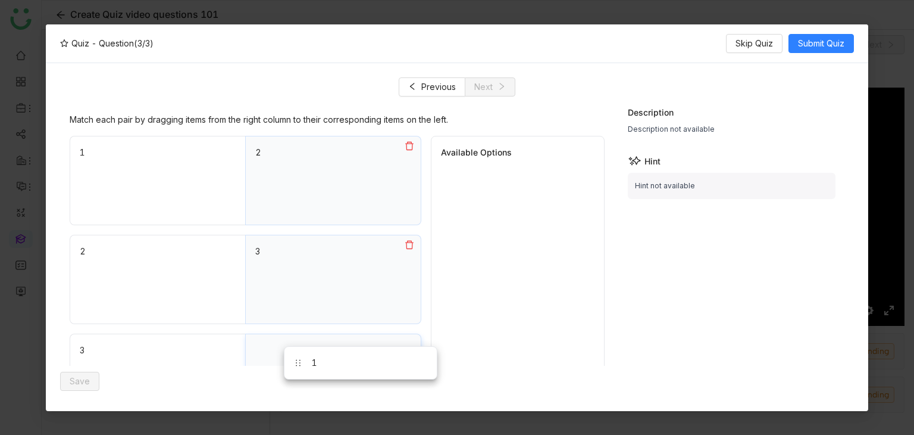
drag, startPoint x: 467, startPoint y: 223, endPoint x: 340, endPoint y: 360, distance: 186.6
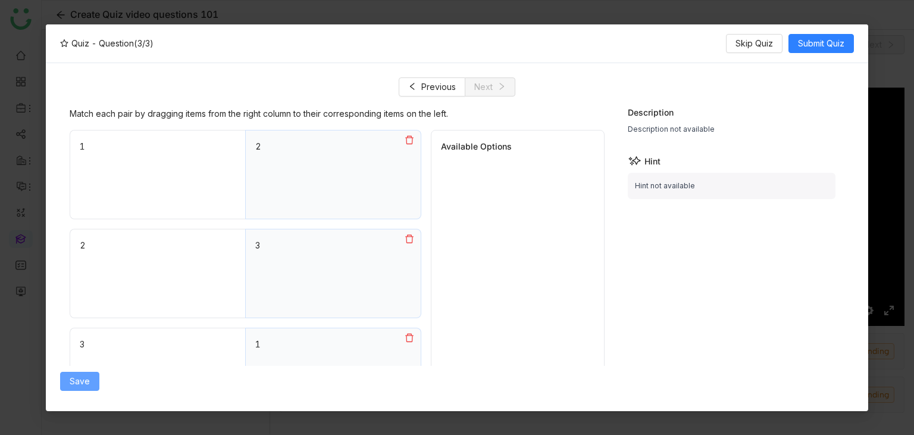
click at [86, 372] on button "Save" at bounding box center [79, 380] width 39 height 19
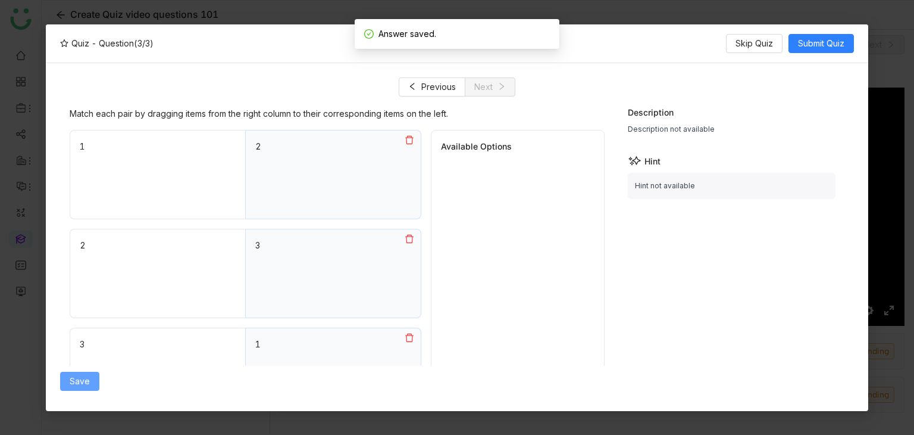
click at [87, 385] on span "Save" at bounding box center [80, 380] width 20 height 13
click at [819, 37] on span "Submit Quiz" at bounding box center [821, 43] width 46 height 13
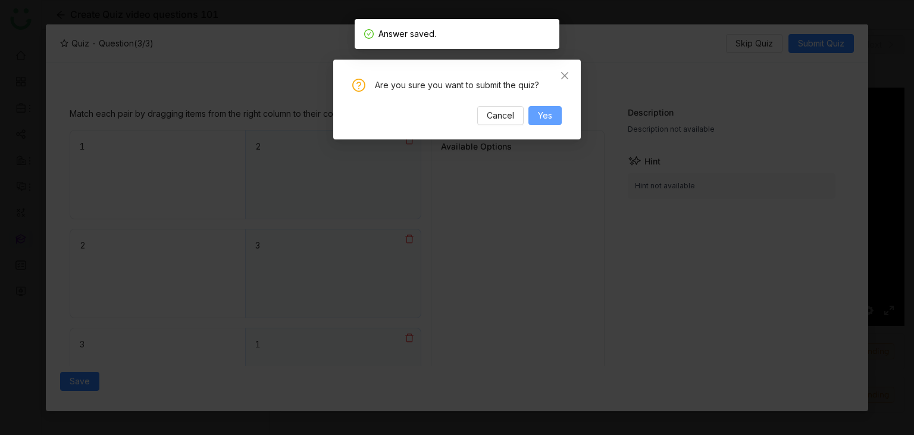
click at [547, 113] on span "Yes" at bounding box center [545, 115] width 14 height 13
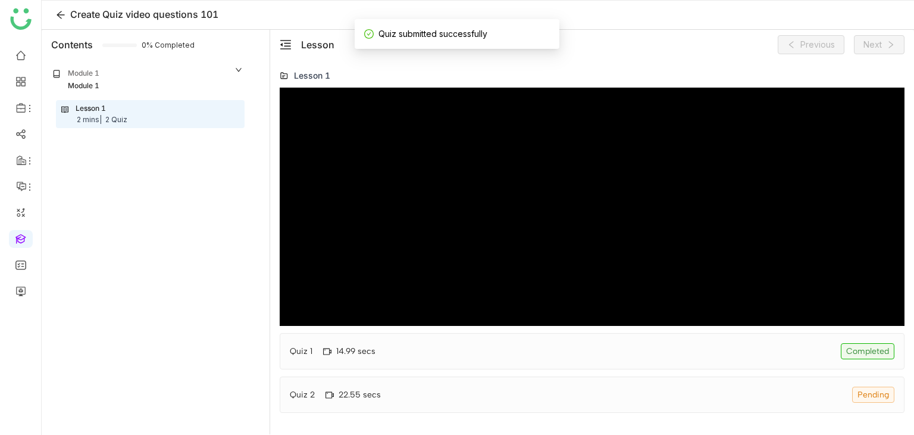
click at [545, 404] on div "Quiz 2 22.55 secs Pending" at bounding box center [592, 394] width 625 height 36
click at [452, 394] on div "Quiz 2 22.55 secs Pending" at bounding box center [592, 394] width 625 height 36
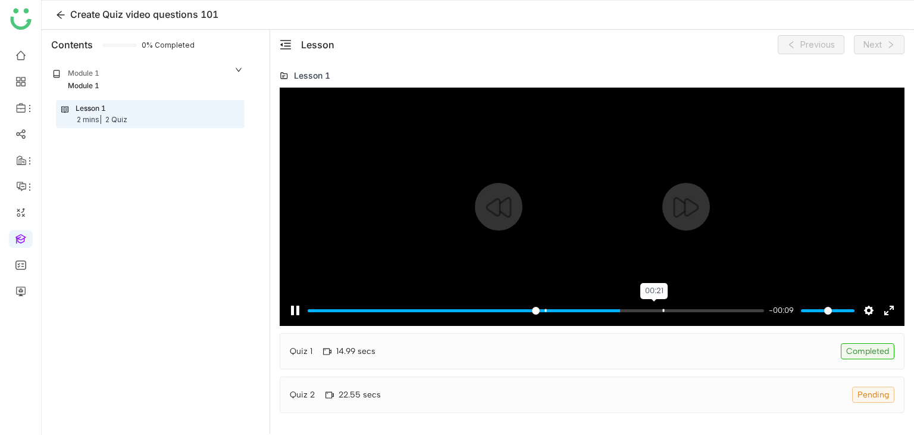
click at [654, 309] on input "Seek" at bounding box center [536, 310] width 457 height 11
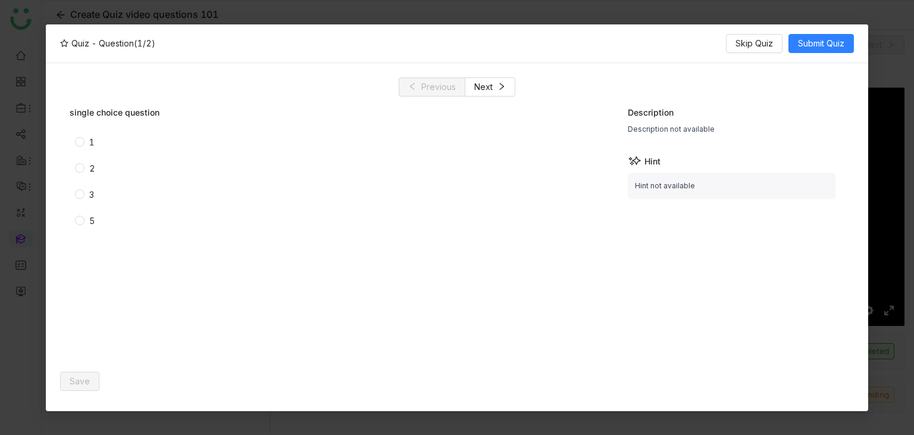
click at [91, 143] on div "1" at bounding box center [91, 142] width 5 height 13
click at [71, 386] on span "Save" at bounding box center [80, 380] width 20 height 13
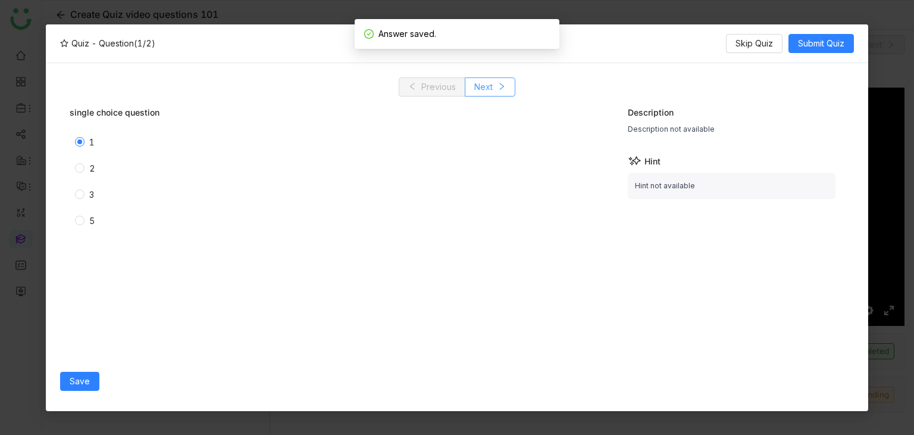
click at [497, 83] on button "Next" at bounding box center [490, 86] width 51 height 19
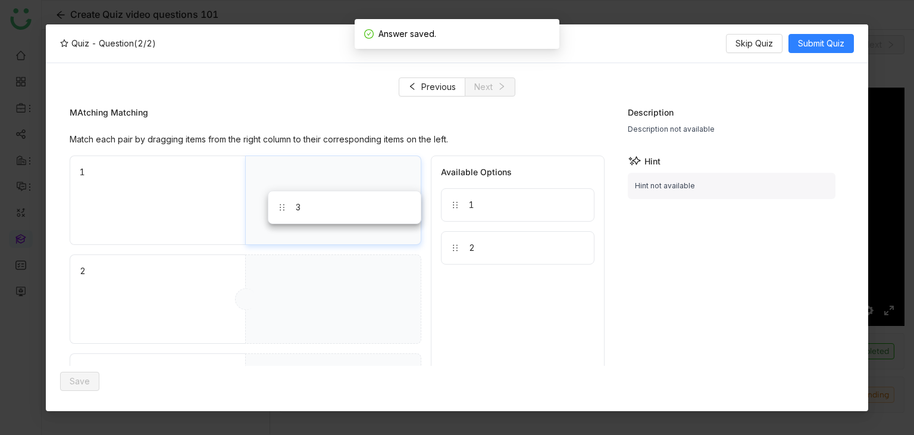
drag, startPoint x: 515, startPoint y: 205, endPoint x: 333, endPoint y: 208, distance: 181.6
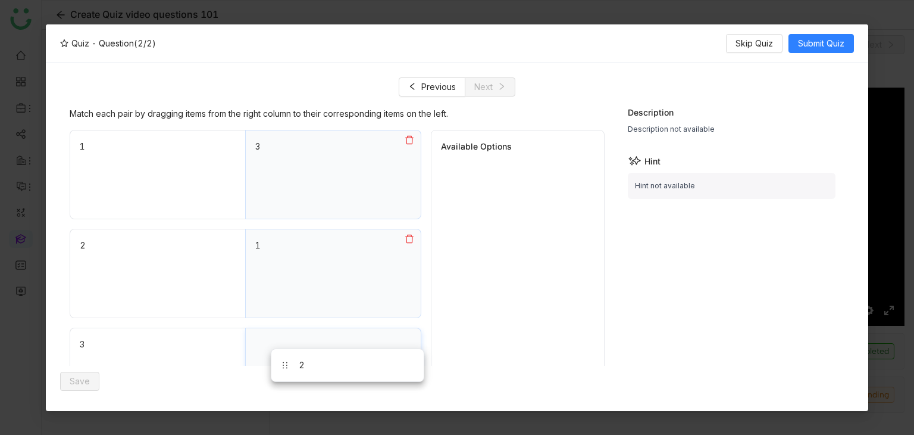
scroll to position [33, 0]
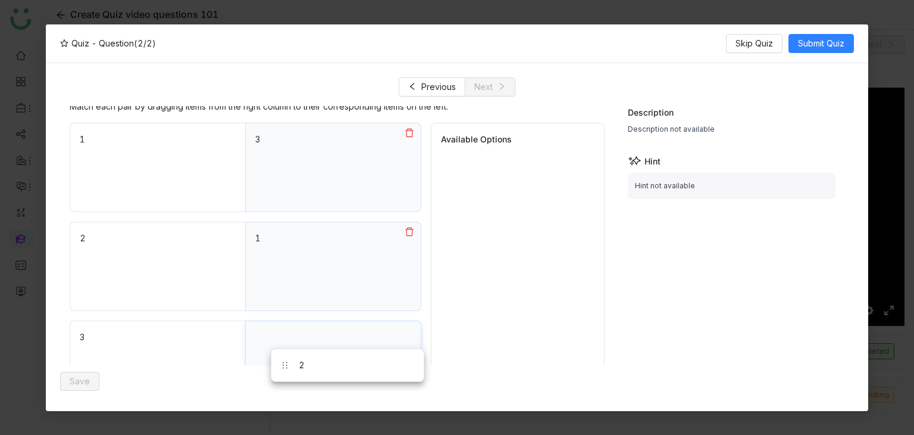
drag, startPoint x: 510, startPoint y: 213, endPoint x: 353, endPoint y: 350, distance: 208.0
click at [85, 372] on button "Save" at bounding box center [79, 380] width 39 height 19
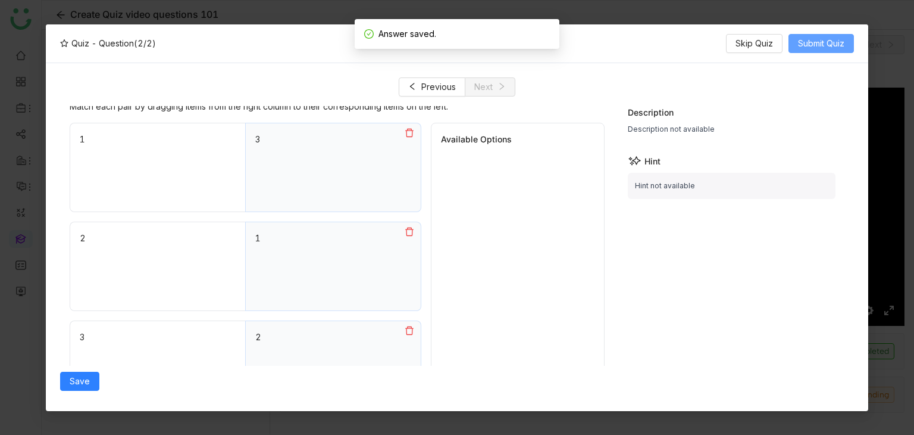
click at [838, 46] on span "Submit Quiz" at bounding box center [821, 43] width 46 height 13
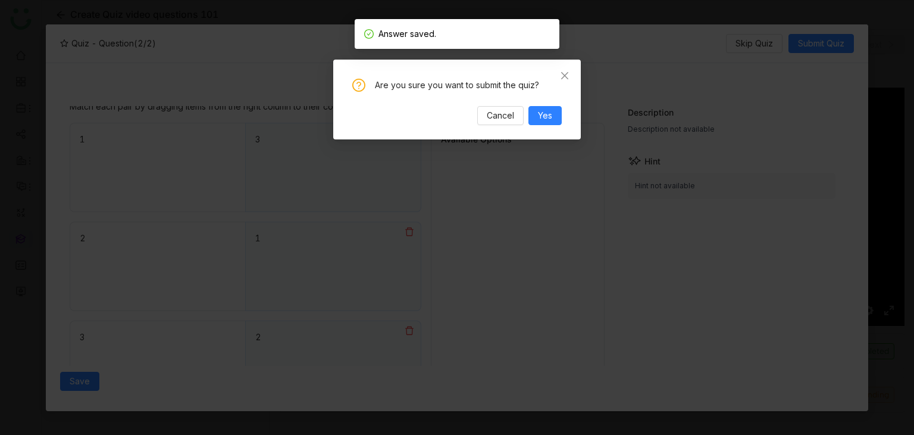
click at [544, 104] on div "Are you sure you want to submit the quiz? Cancel Yes" at bounding box center [457, 102] width 210 height 46
click at [544, 123] on button "Yes" at bounding box center [545, 115] width 33 height 19
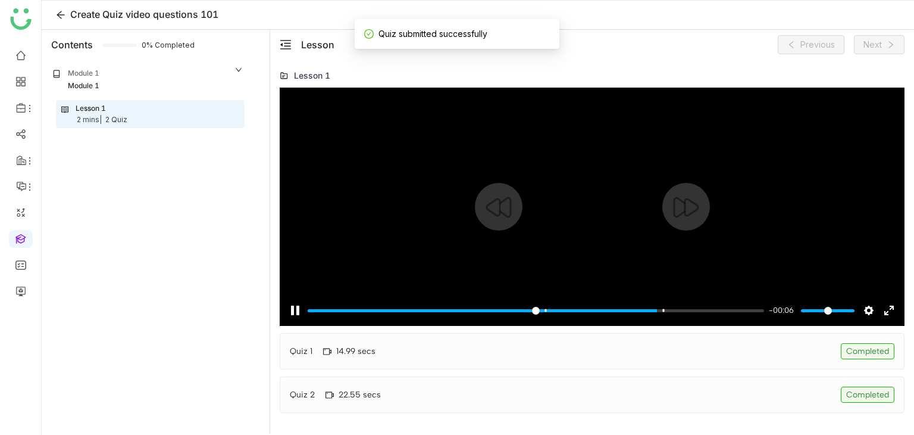
scroll to position [0, 0]
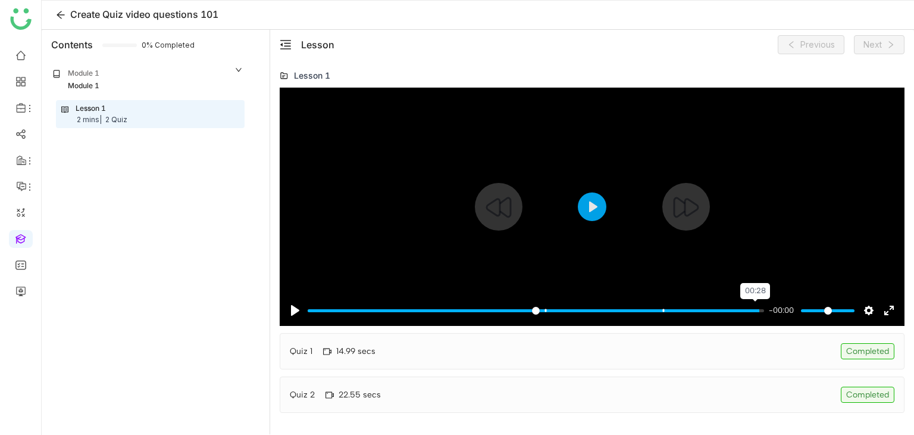
click at [756, 305] on input "Seek" at bounding box center [536, 310] width 457 height 11
type input "***"
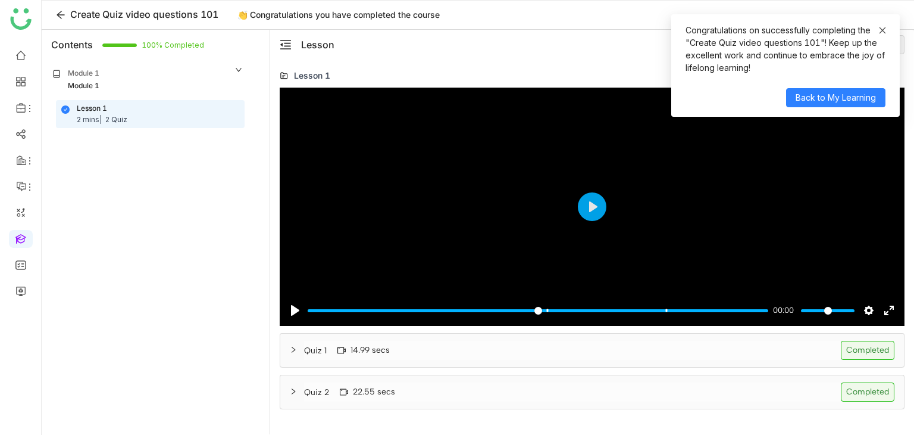
click at [884, 25] on span at bounding box center [883, 30] width 8 height 10
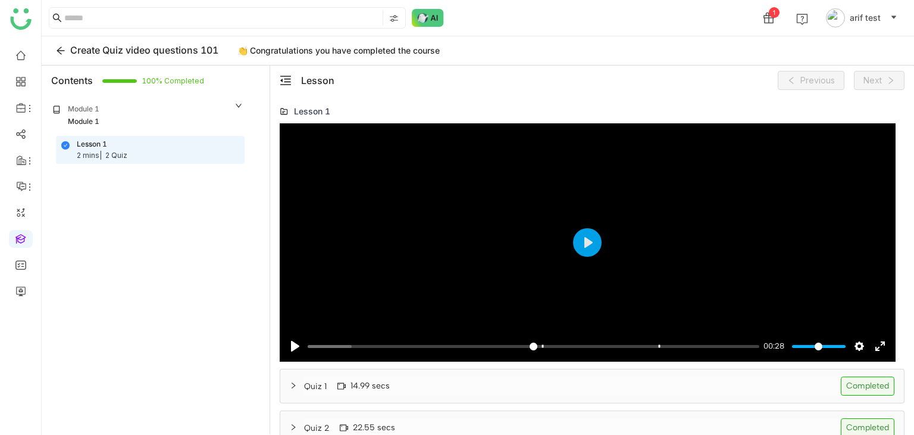
click at [477, 395] on div "Quiz 1 14.99 secs Completed" at bounding box center [592, 385] width 624 height 33
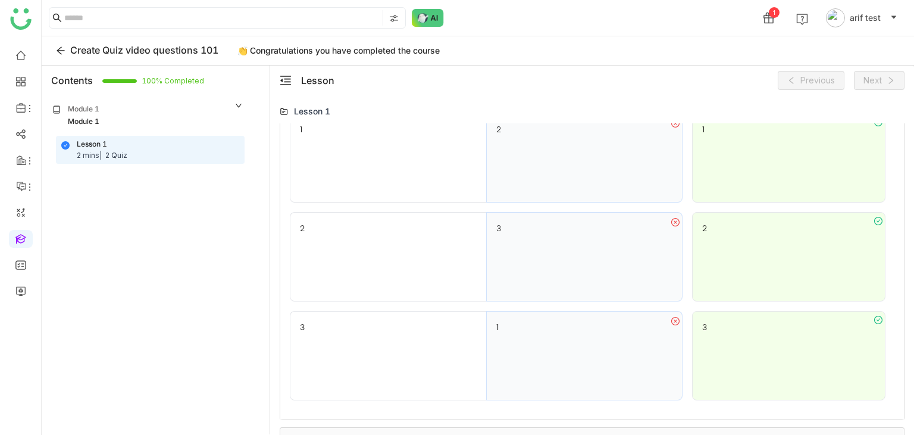
scroll to position [986, 0]
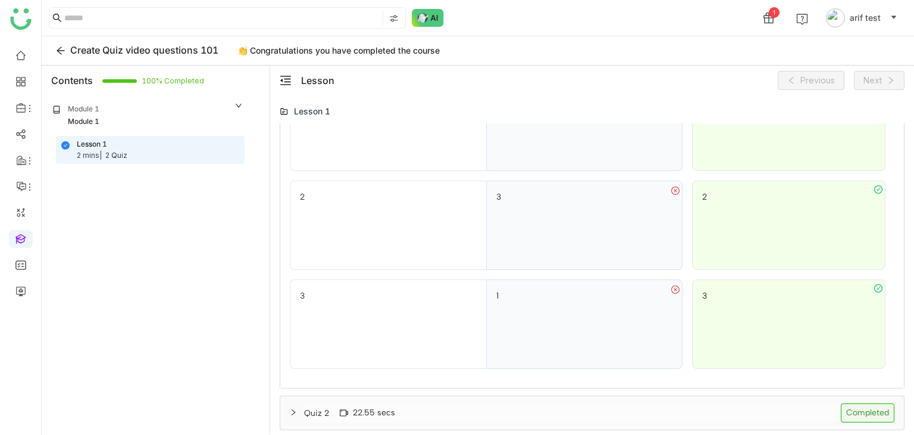
click at [517, 396] on div "Quiz 2 22.55 secs Completed" at bounding box center [592, 412] width 624 height 33
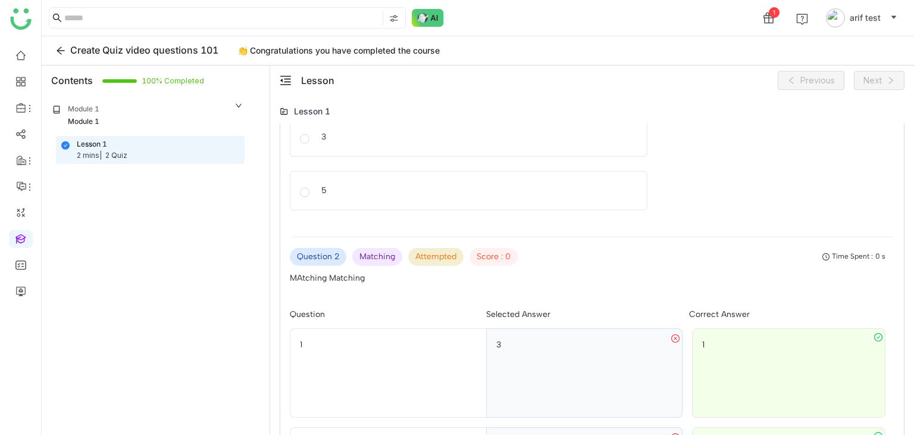
scroll to position [1574, 0]
click at [61, 52] on icon at bounding box center [61, 51] width 10 height 10
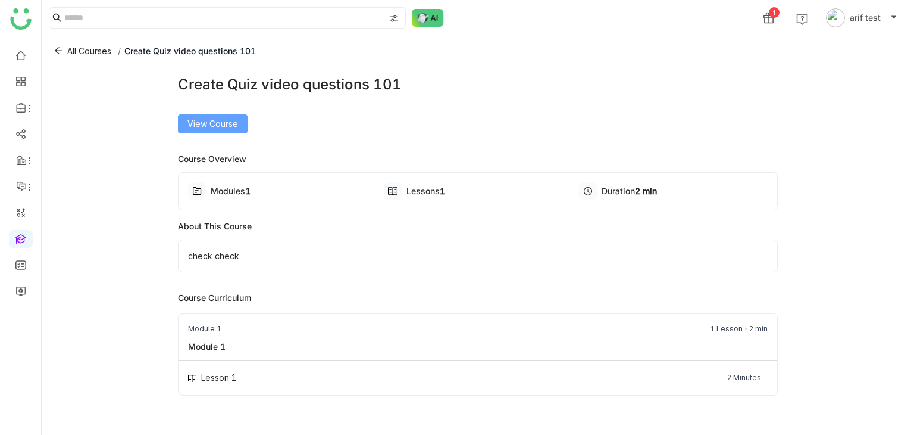
click at [231, 124] on span "View Course" at bounding box center [213, 123] width 51 height 13
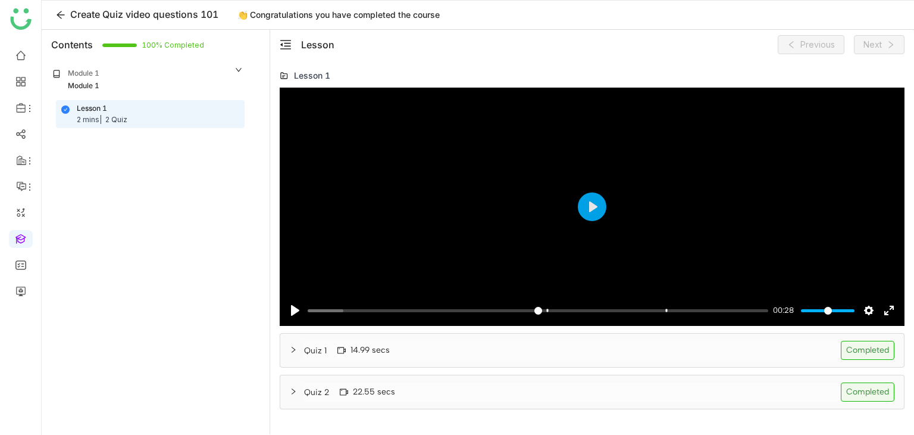
click at [508, 349] on div "Quiz 1 14.99 secs Completed" at bounding box center [599, 350] width 591 height 19
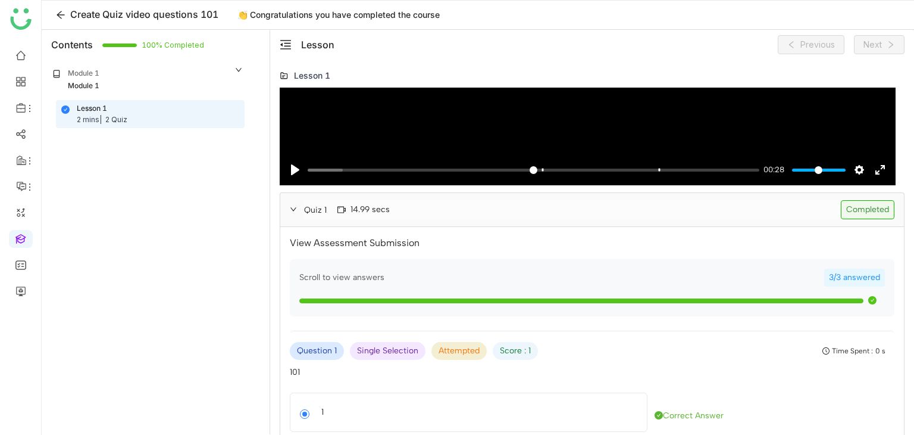
scroll to position [131, 0]
